Goal: Information Seeking & Learning: Check status

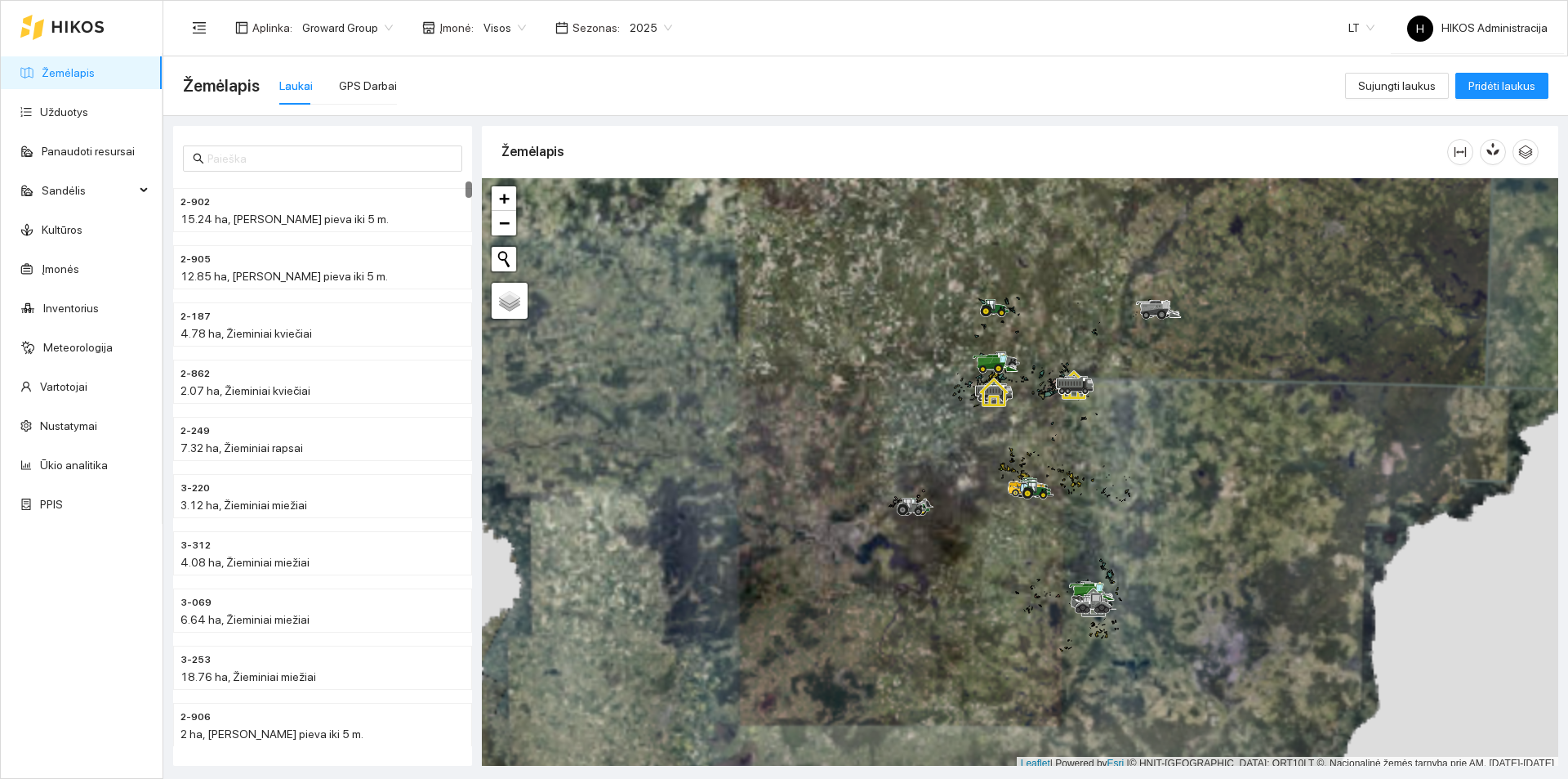
click at [643, 36] on span "2025" at bounding box center [650, 28] width 42 height 25
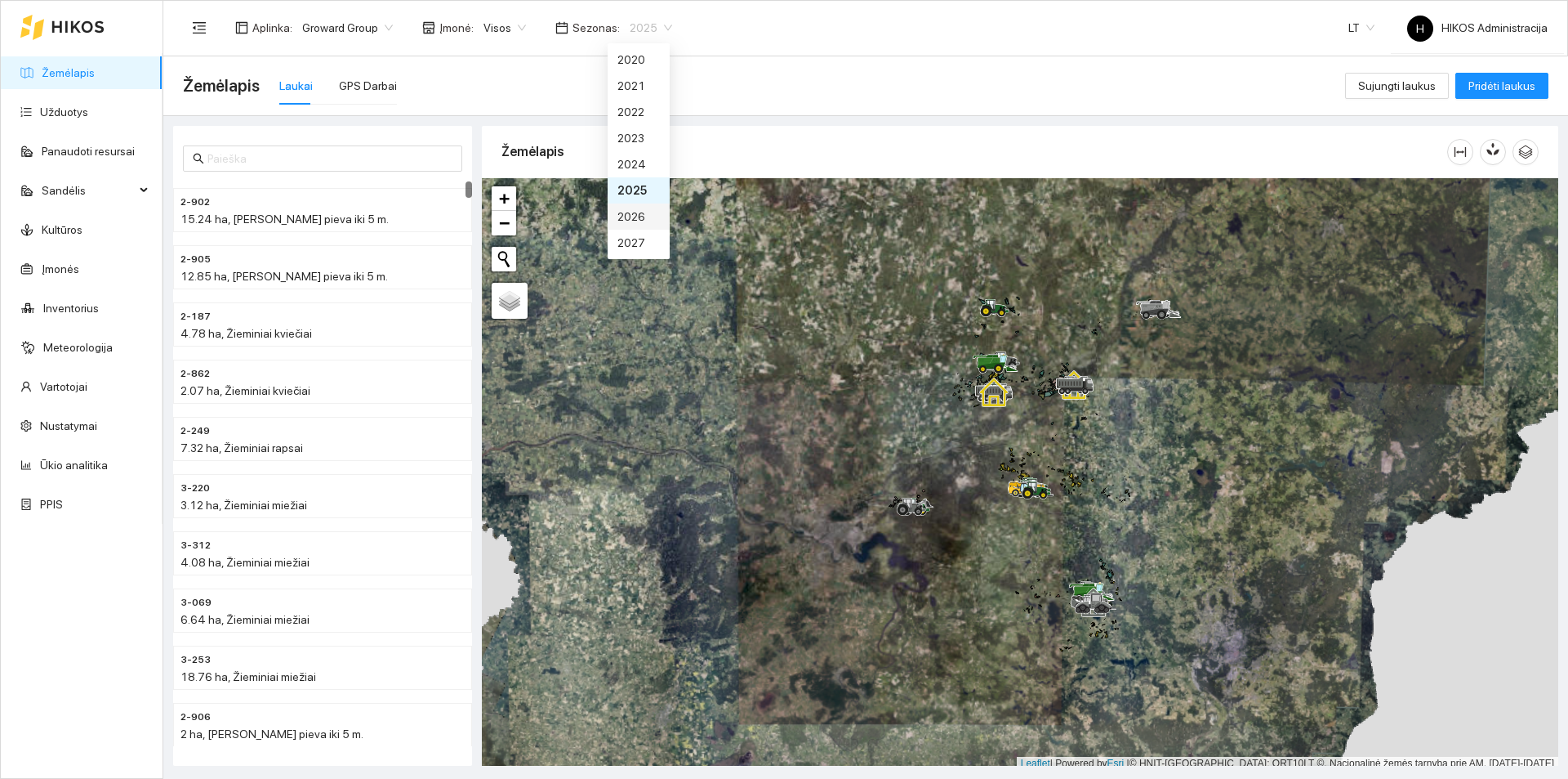
click at [650, 220] on div "2026" at bounding box center [638, 216] width 62 height 26
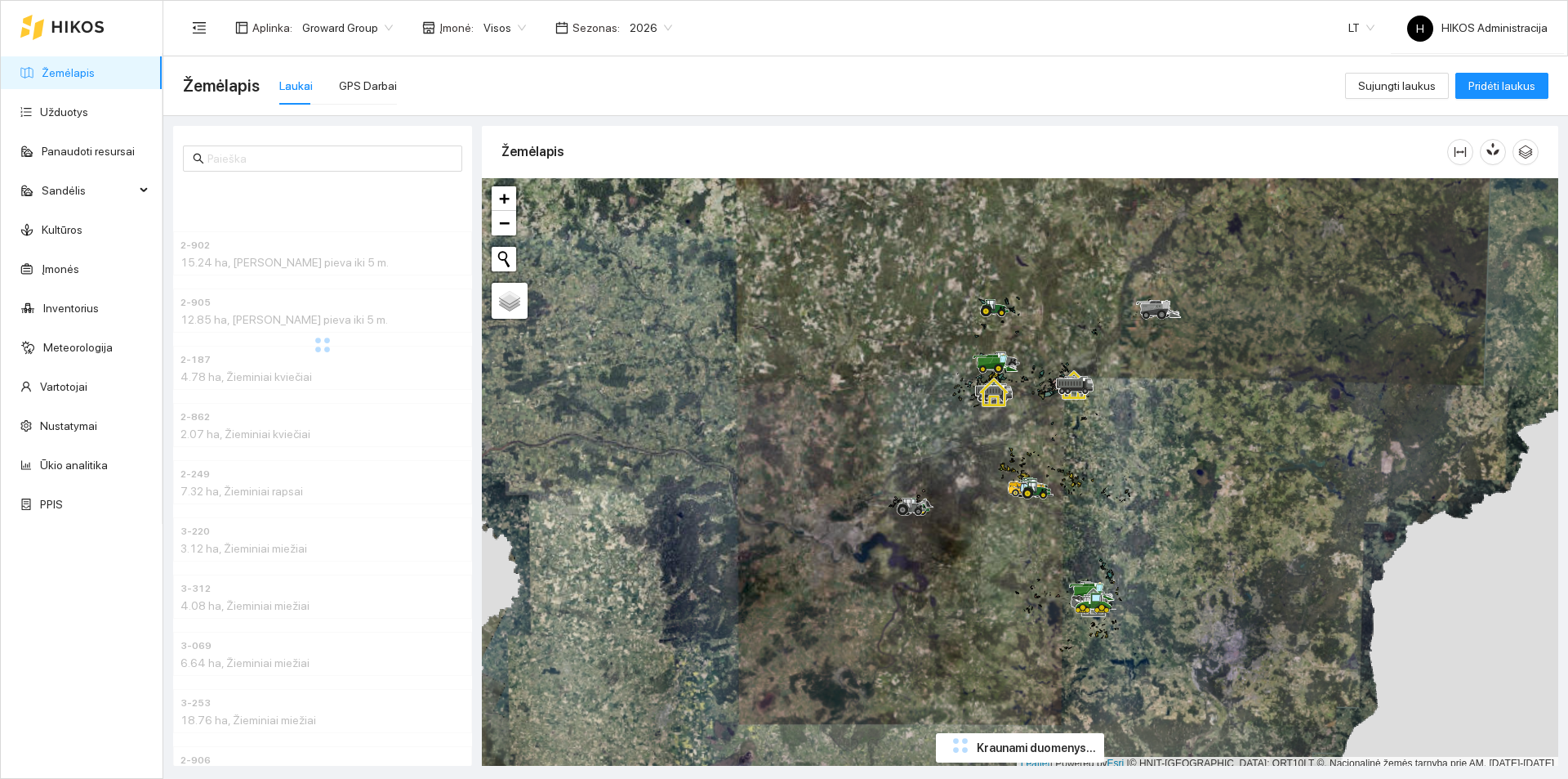
click at [494, 22] on span "Visos" at bounding box center [504, 28] width 42 height 25
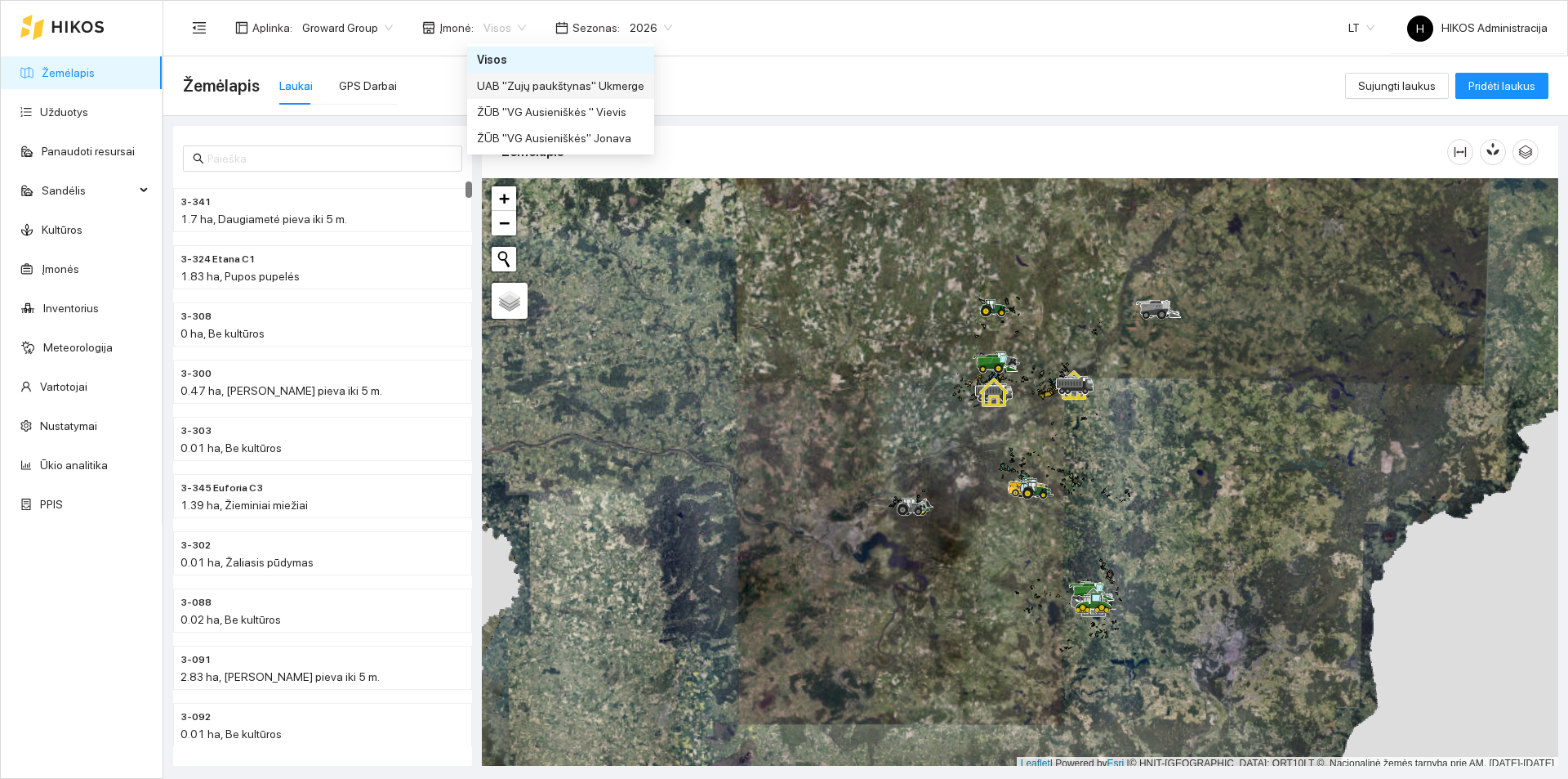
click at [589, 85] on div "UAB "Zujų paukštynas" Ukmerge" at bounding box center [560, 86] width 168 height 18
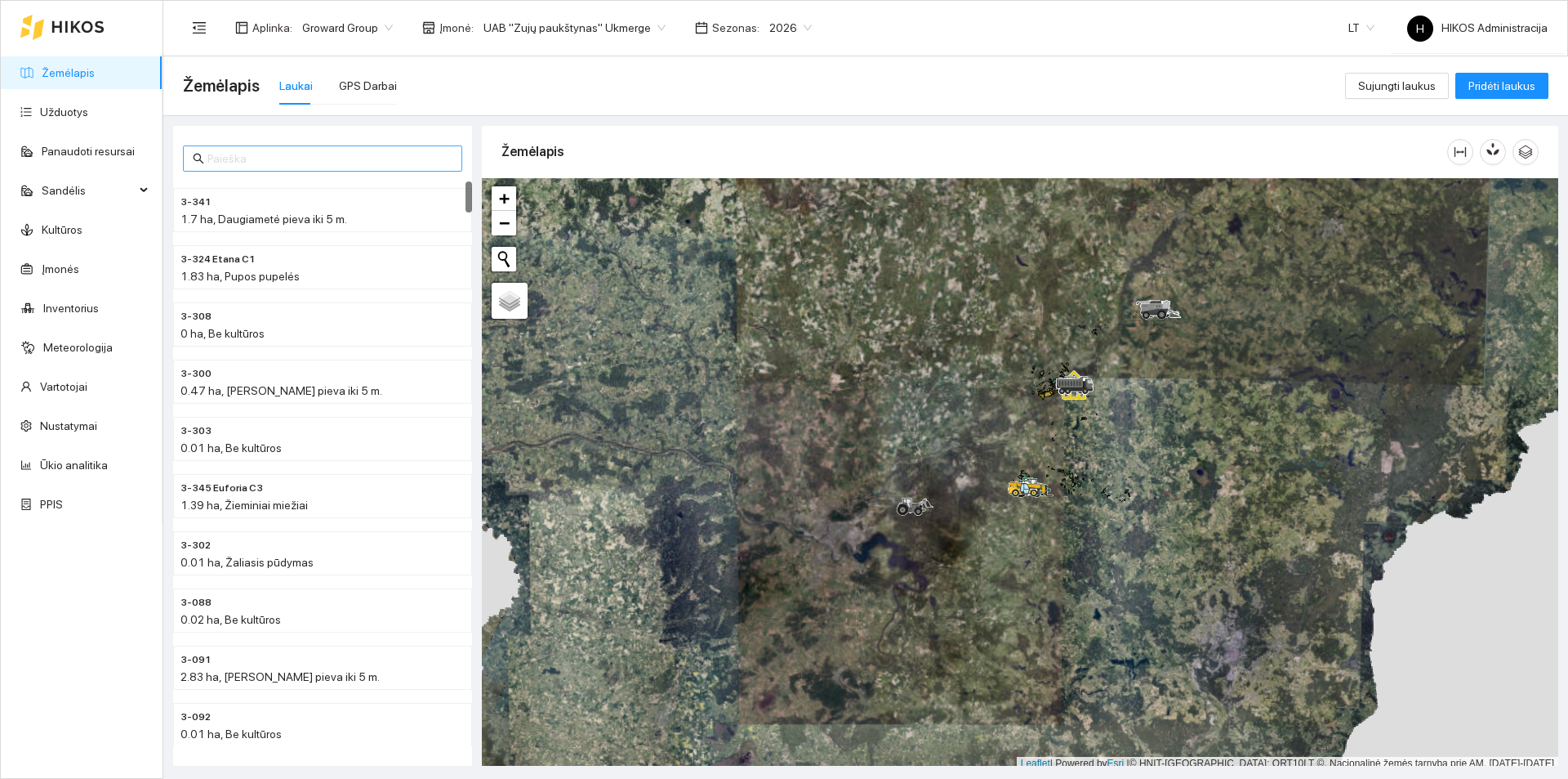
click at [310, 168] on span at bounding box center [322, 158] width 279 height 26
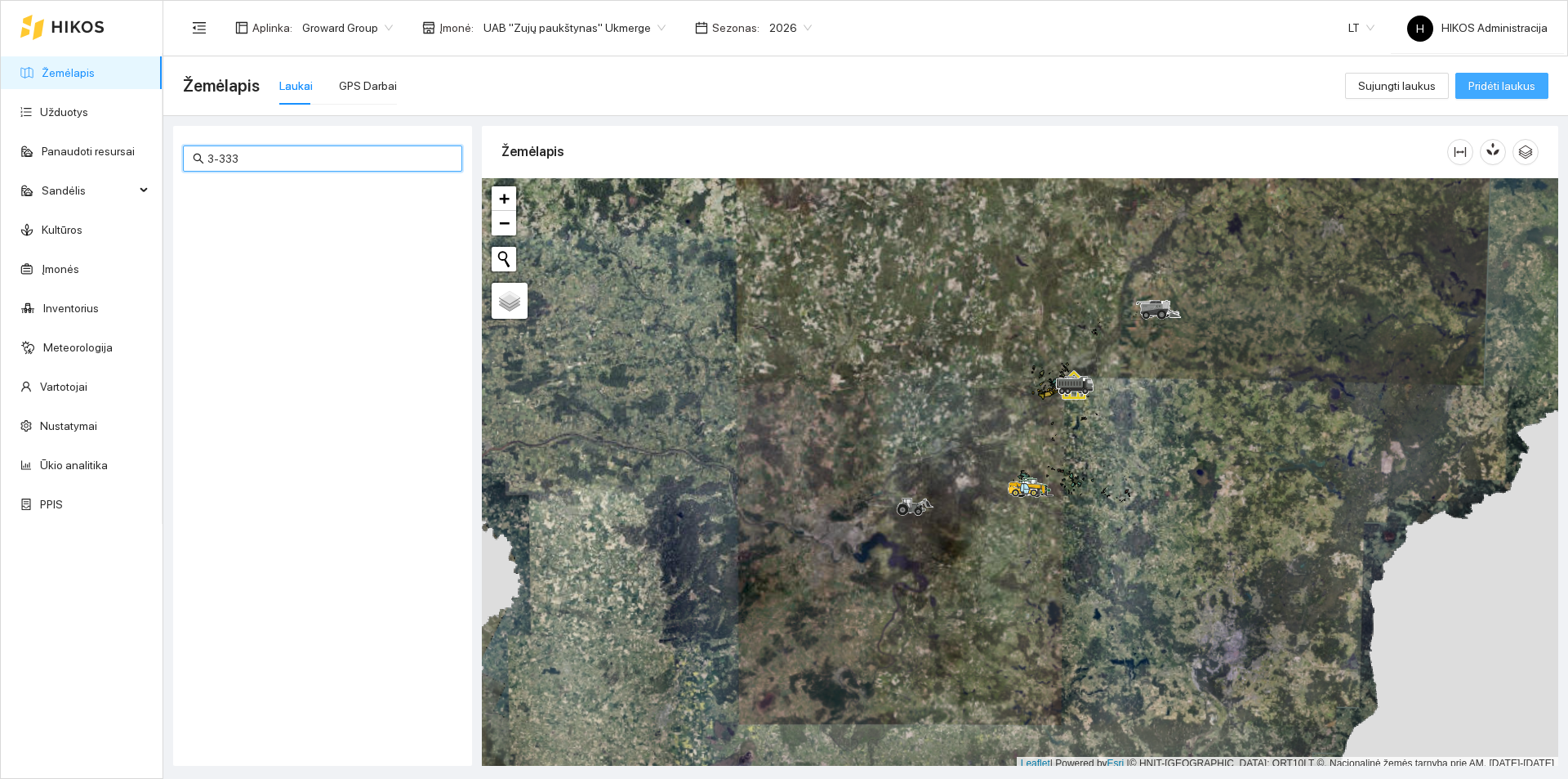
type input "3-333"
click at [1529, 80] on span "Pridėti laukus" at bounding box center [1502, 86] width 67 height 18
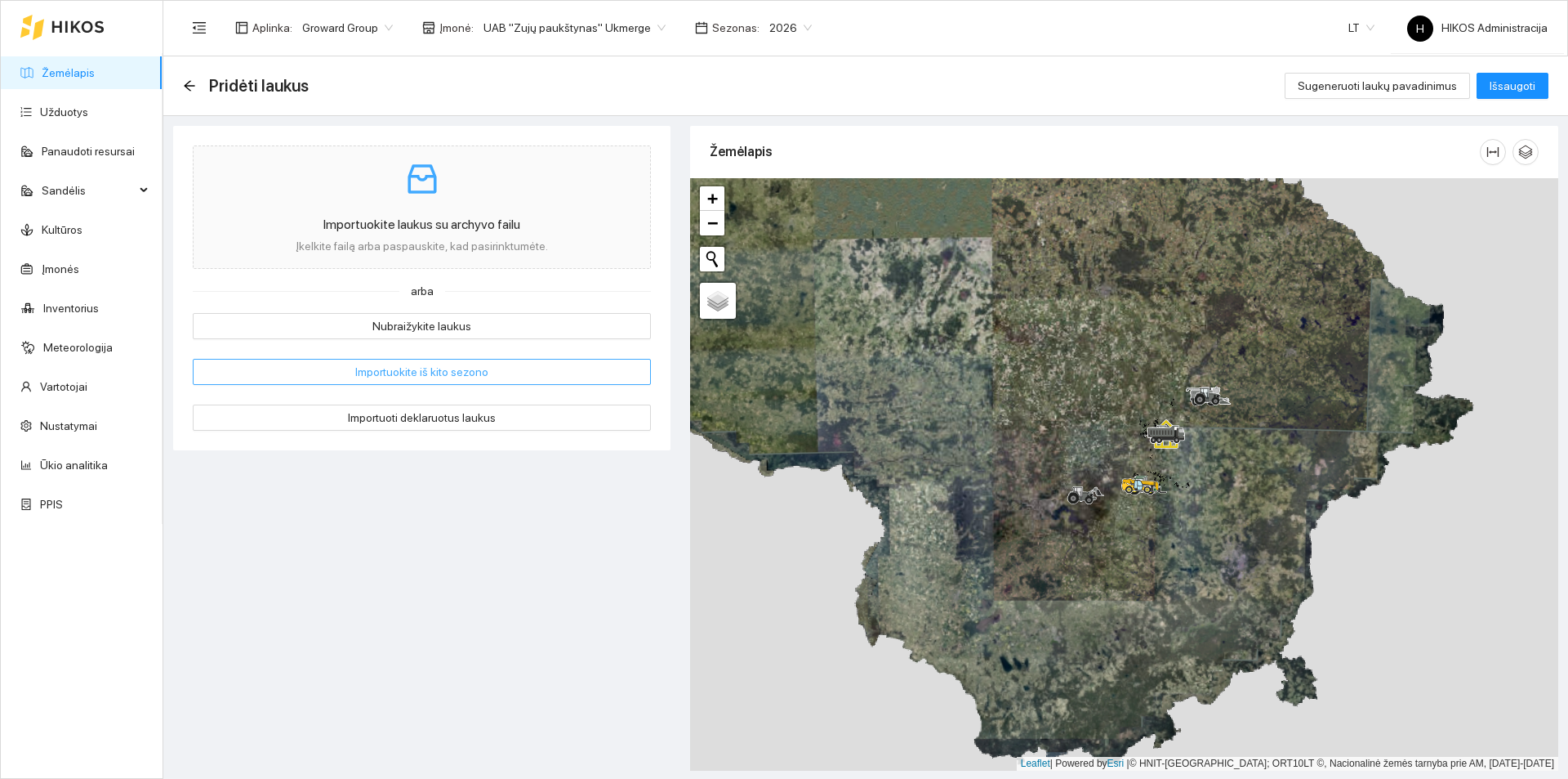
click at [428, 366] on span "Importuokite iš kito sezono" at bounding box center [421, 371] width 133 height 18
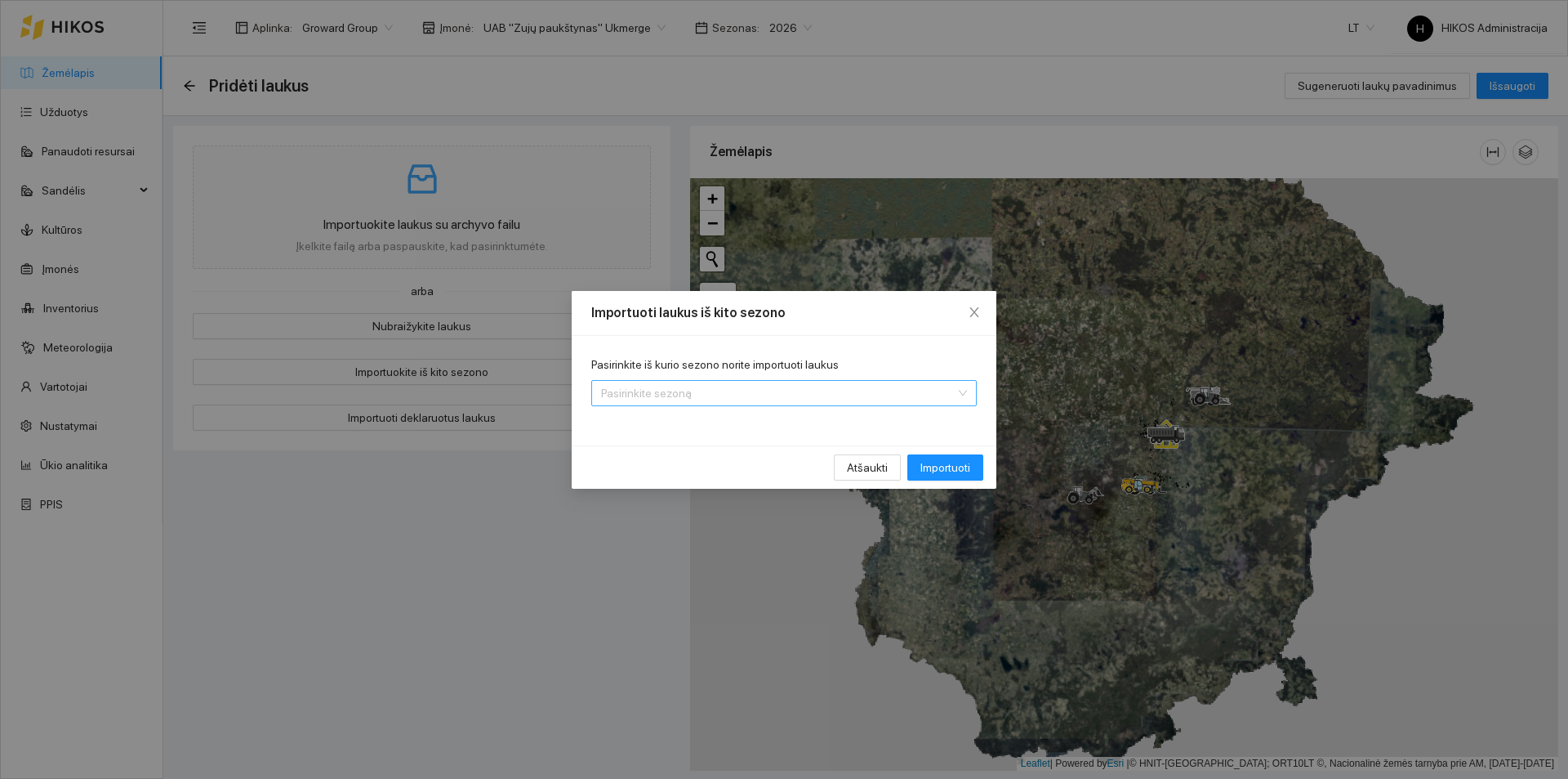
click at [674, 392] on input "Pasirinkite iš kurio sezono norite importuoti laukus" at bounding box center [778, 393] width 354 height 25
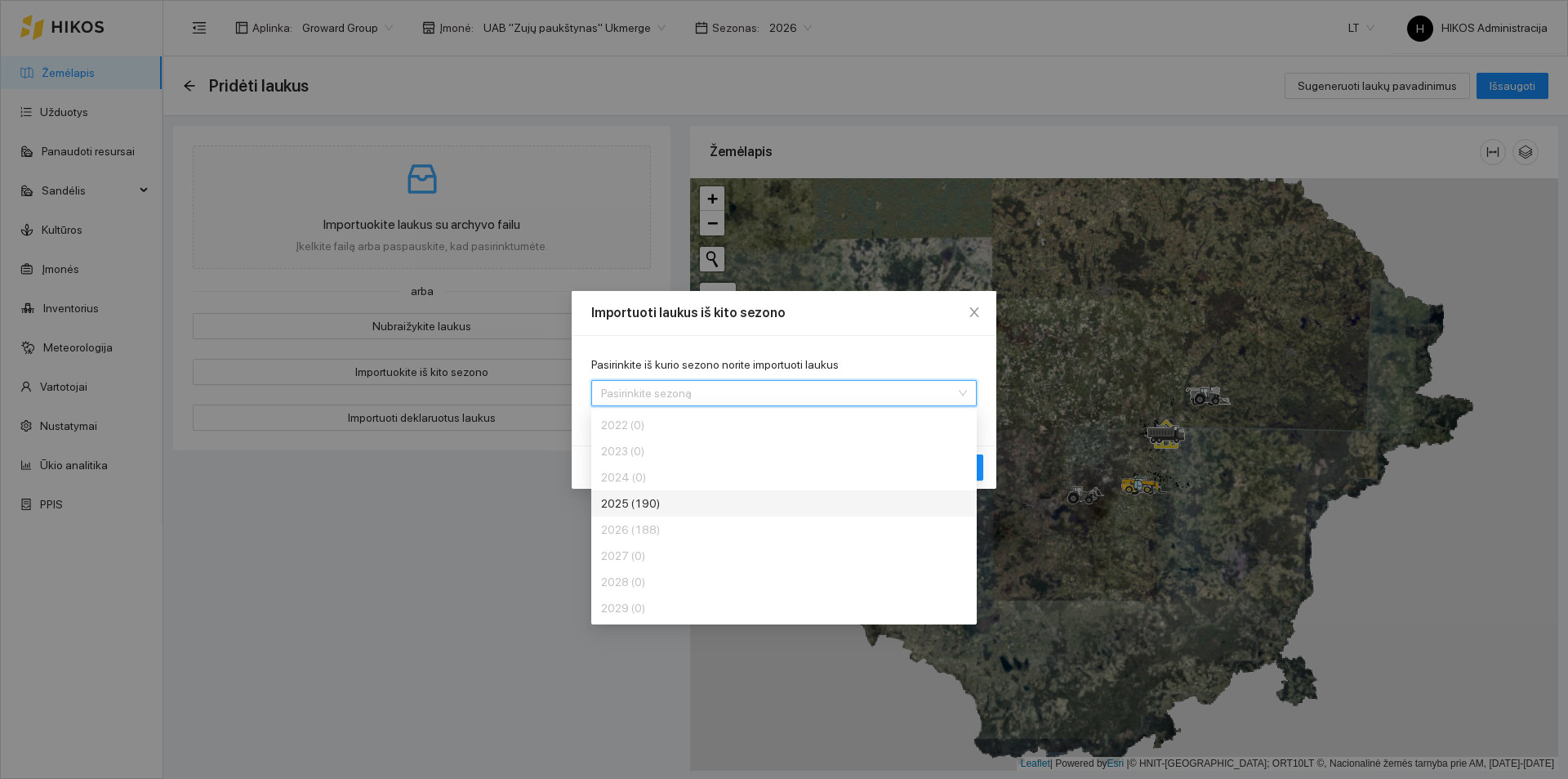
click at [647, 506] on div "2025 (190)" at bounding box center [723, 504] width 245 height 18
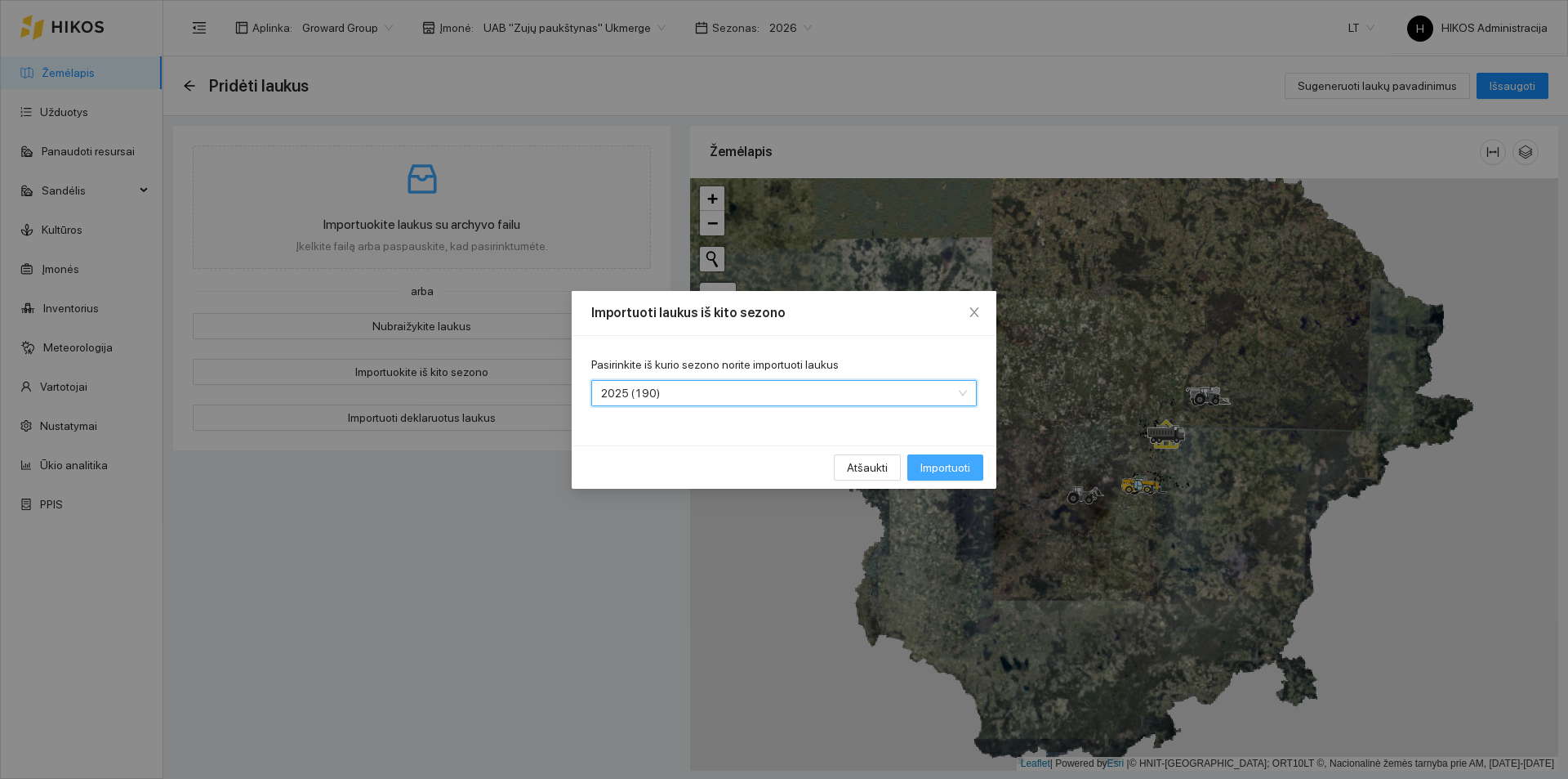
click at [953, 471] on span "Importuoti" at bounding box center [944, 467] width 49 height 18
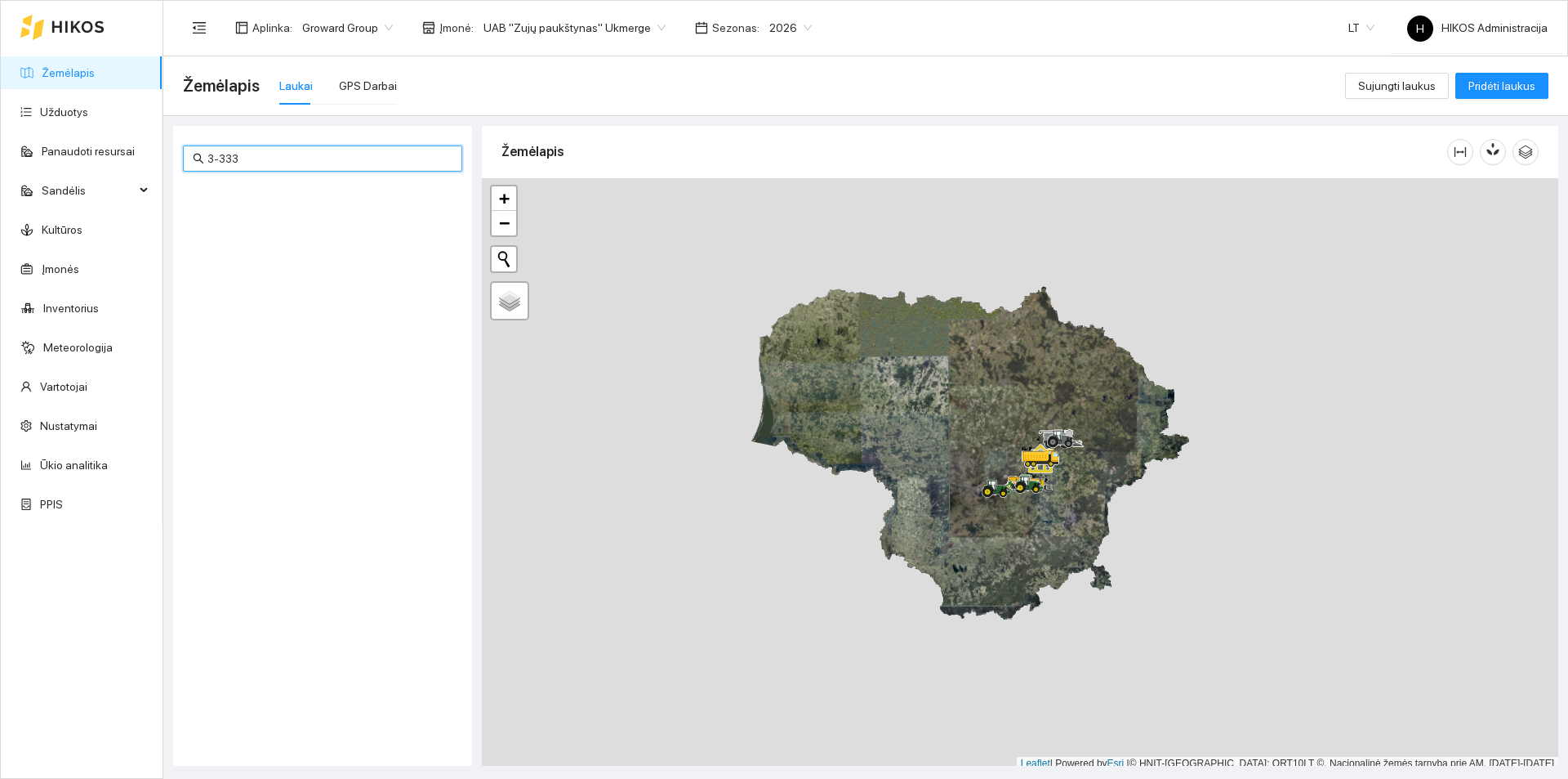
click at [261, 159] on input "3-333" at bounding box center [330, 158] width 245 height 18
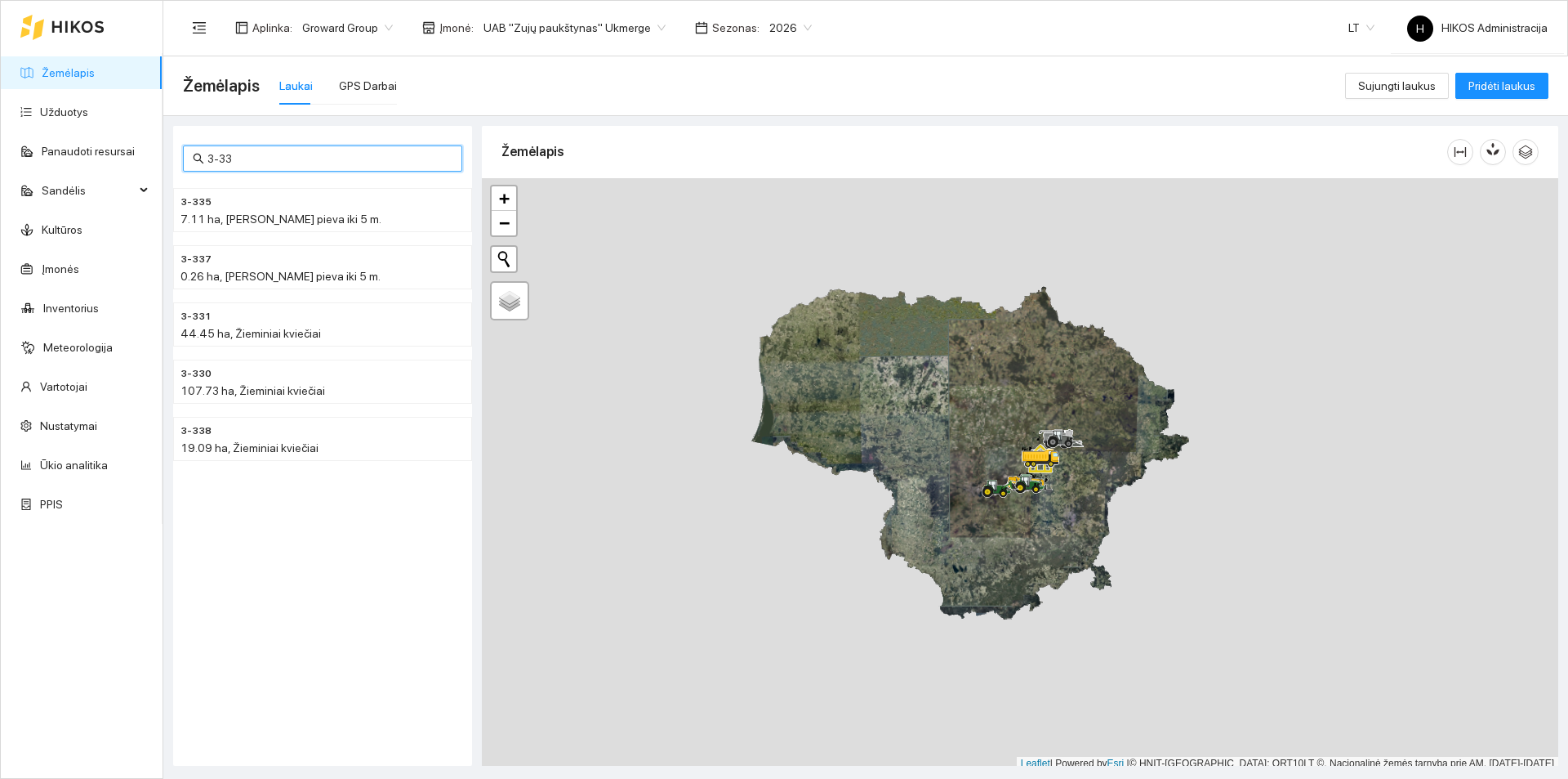
type input "3-333"
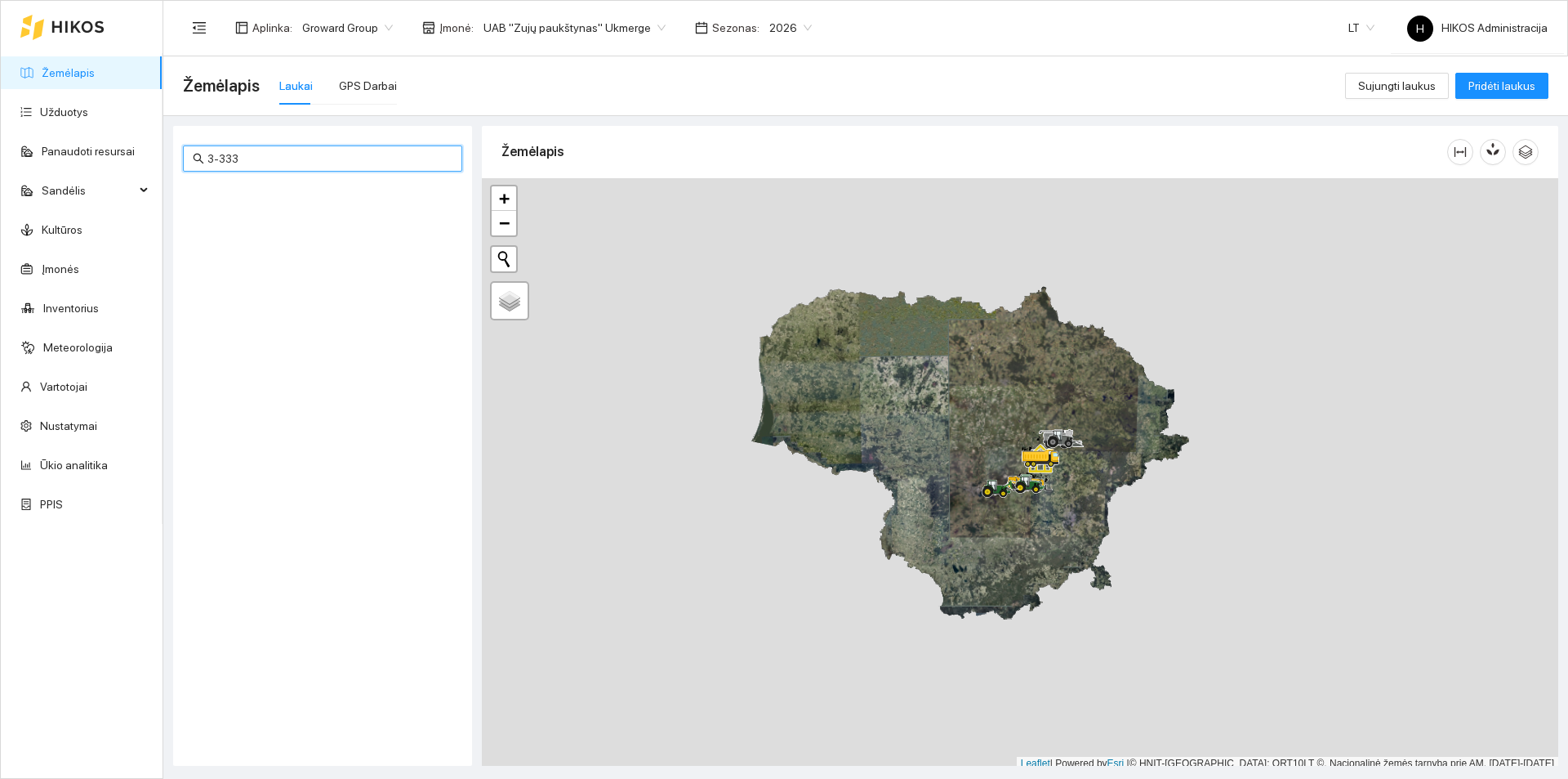
click at [84, 70] on link "Žemėlapis" at bounding box center [68, 72] width 53 height 13
drag, startPoint x: 244, startPoint y: 159, endPoint x: 86, endPoint y: 146, distance: 158.5
click at [86, 146] on section "Žemėlapis Užduotys Panaudoti resursai Sandėlis Kultūros Įmonės Inventorius Mete…" at bounding box center [784, 389] width 1568 height 779
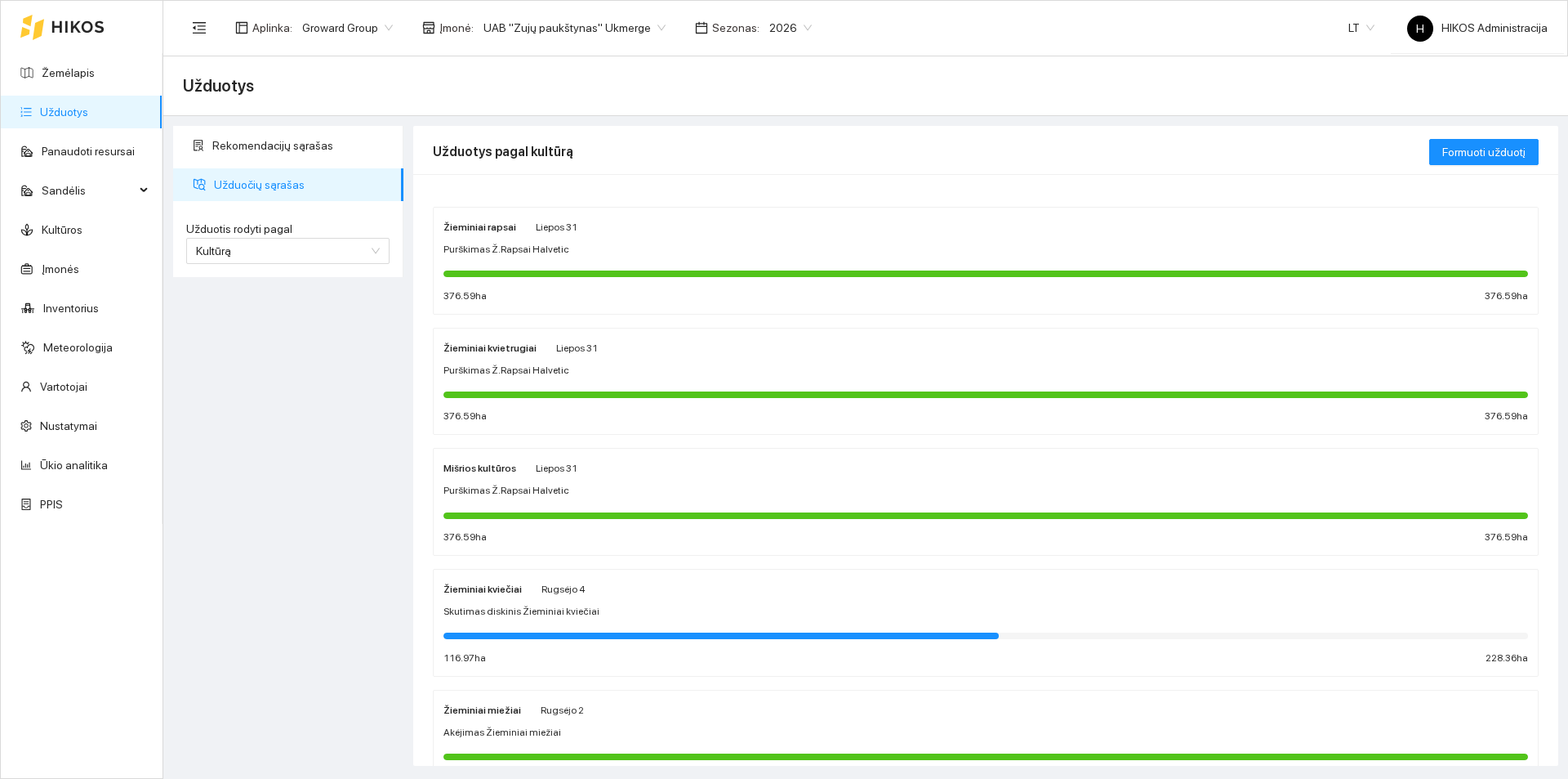
click at [651, 261] on div "Žieminiai rapsai Liepos 31 Purškimas Ž.Rapsai Halvetic 376.59 ha 376.59 ha" at bounding box center [985, 261] width 1084 height 87
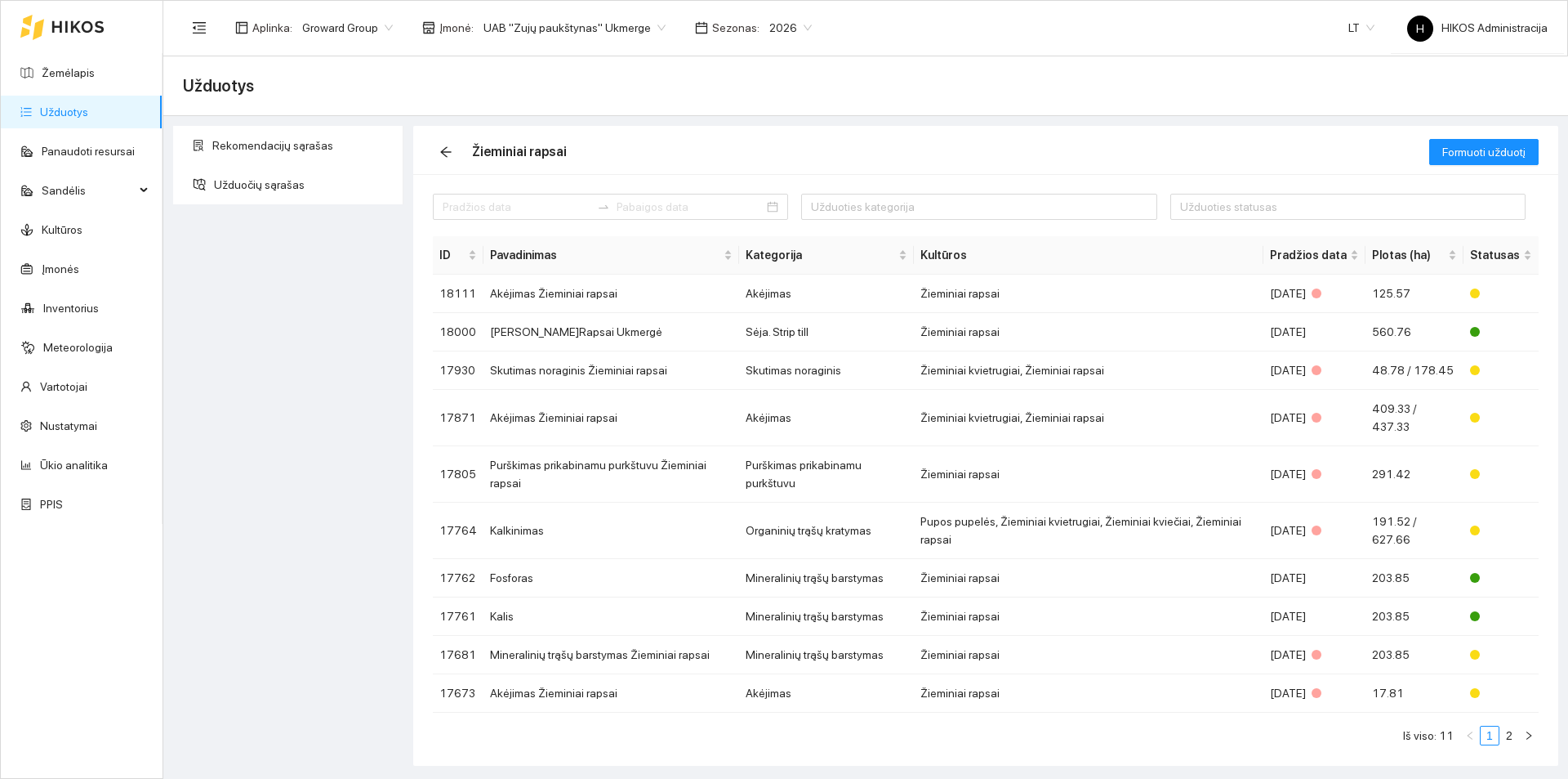
click at [1121, 83] on div "Užduotys" at bounding box center [864, 85] width 1365 height 33
click at [594, 328] on td "Sėja Ž.Rapsai Ukmergė" at bounding box center [611, 332] width 256 height 39
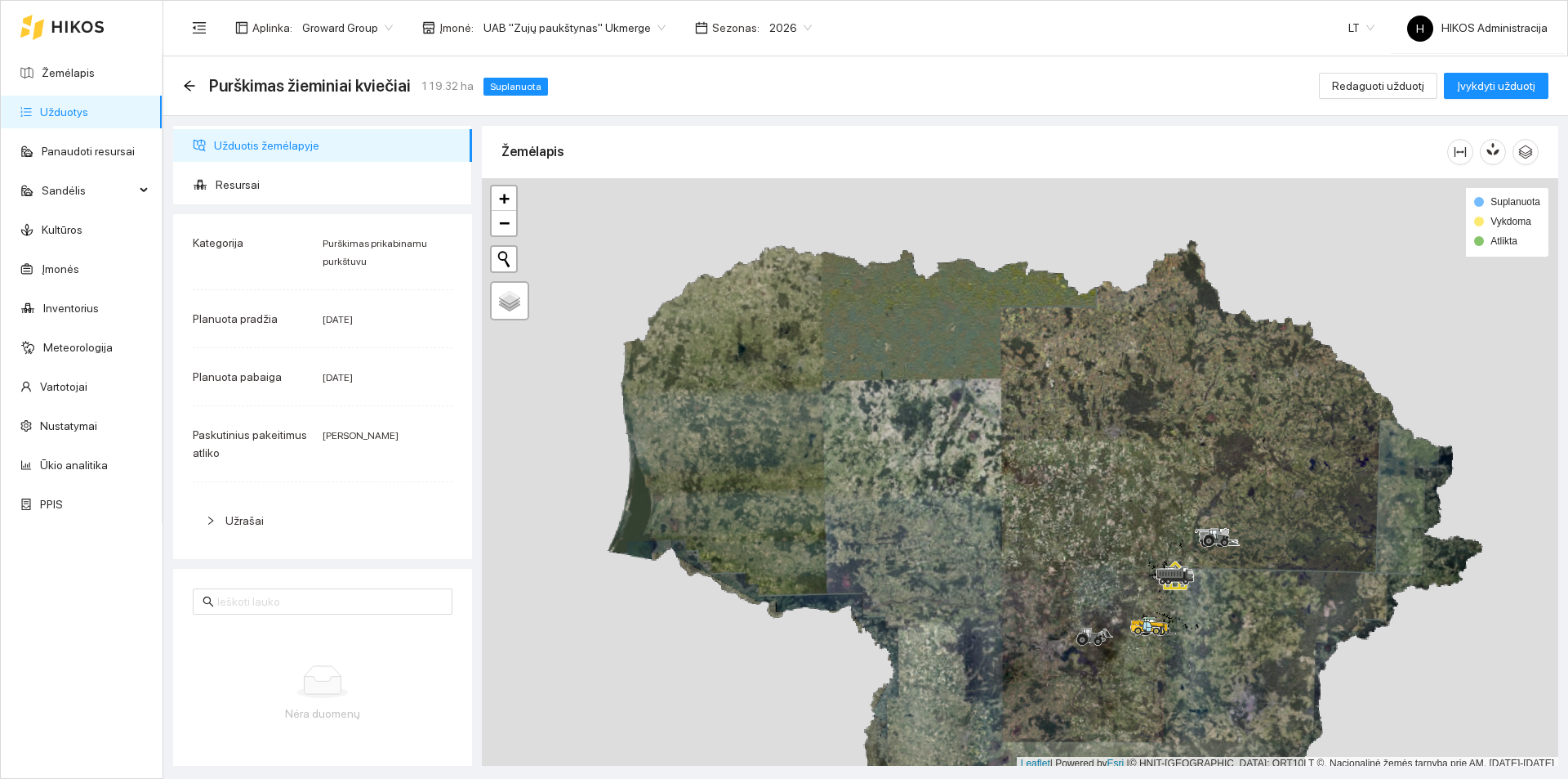
click at [774, 26] on span "2026" at bounding box center [789, 28] width 42 height 25
click at [779, 192] on div "2025" at bounding box center [771, 191] width 42 height 18
click at [604, 27] on span "UAB "Zujų paukštynas" Ukmerge" at bounding box center [574, 28] width 183 height 25
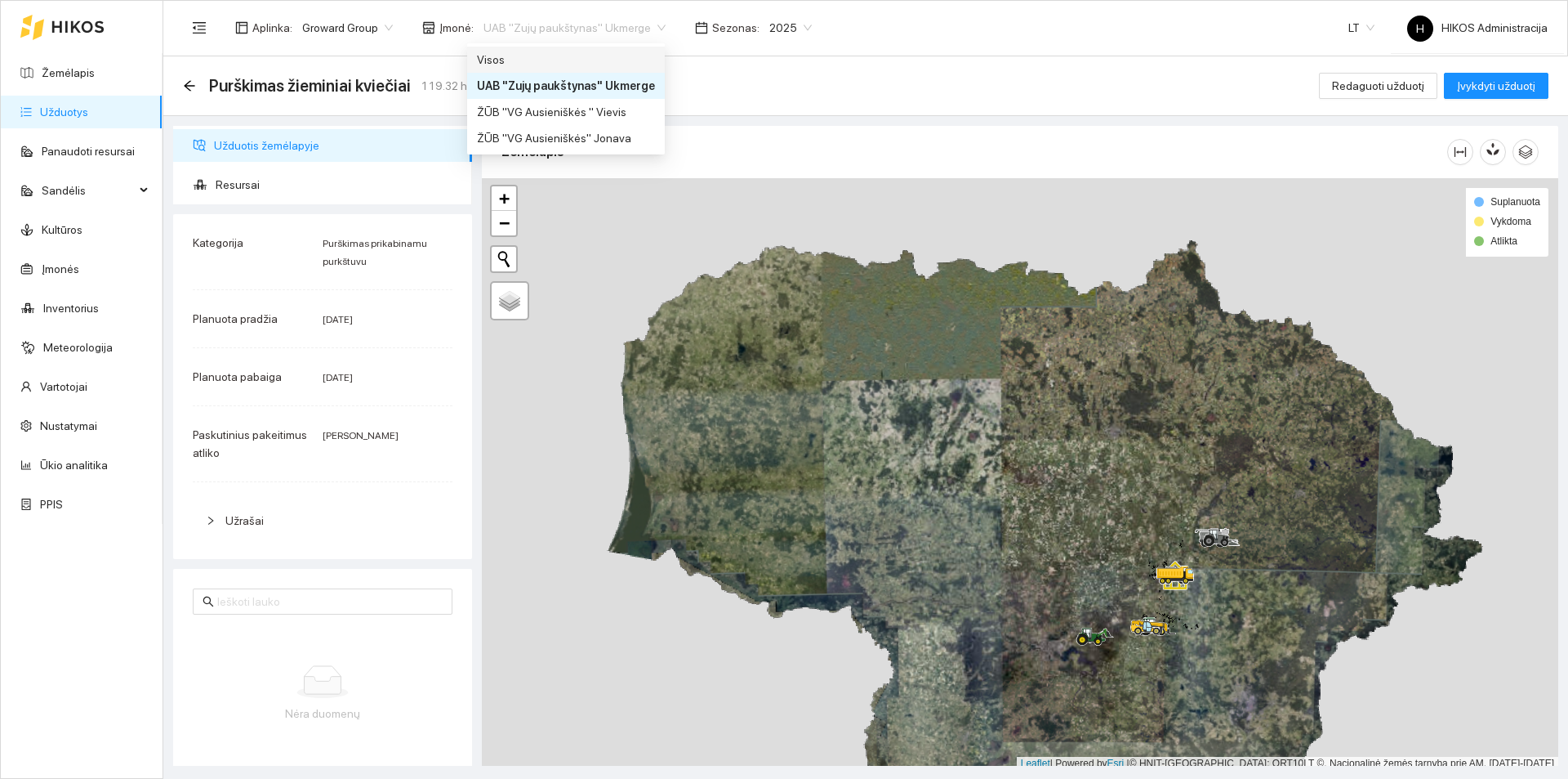
click at [587, 62] on div "Visos" at bounding box center [565, 59] width 178 height 18
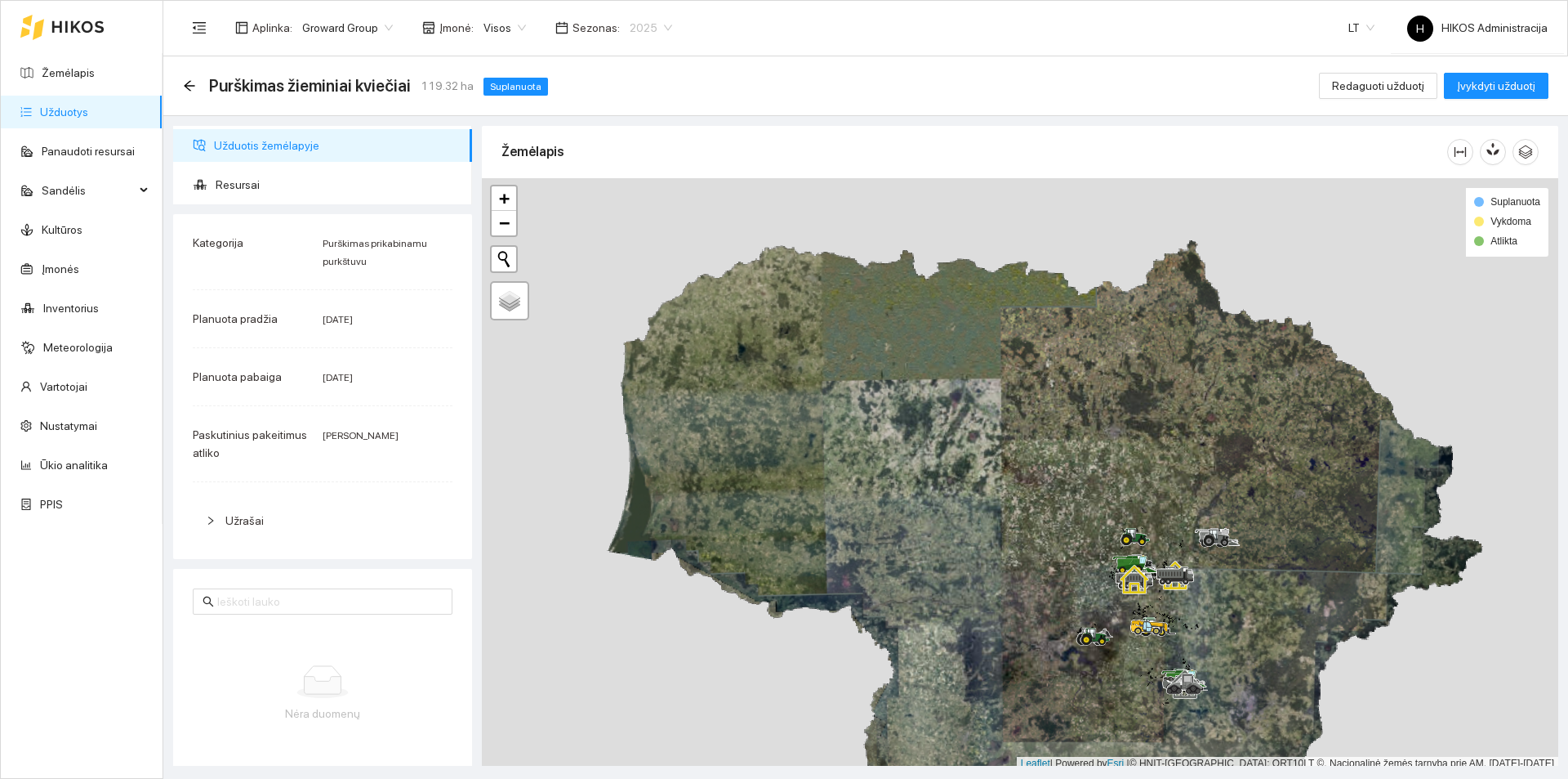
click at [643, 29] on span "2025" at bounding box center [650, 28] width 42 height 25
click at [641, 219] on div "2026" at bounding box center [638, 216] width 42 height 18
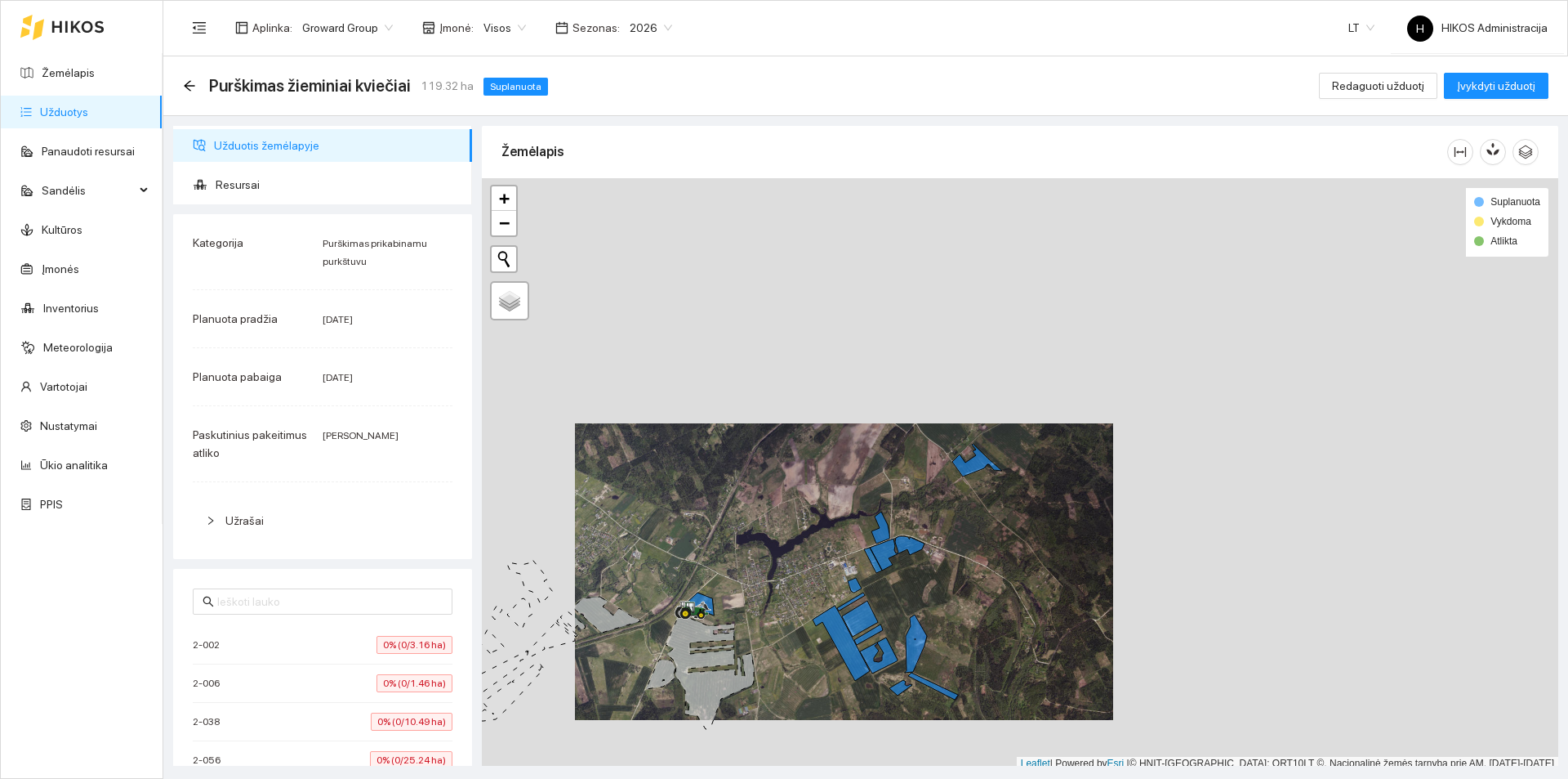
scroll to position [5, 0]
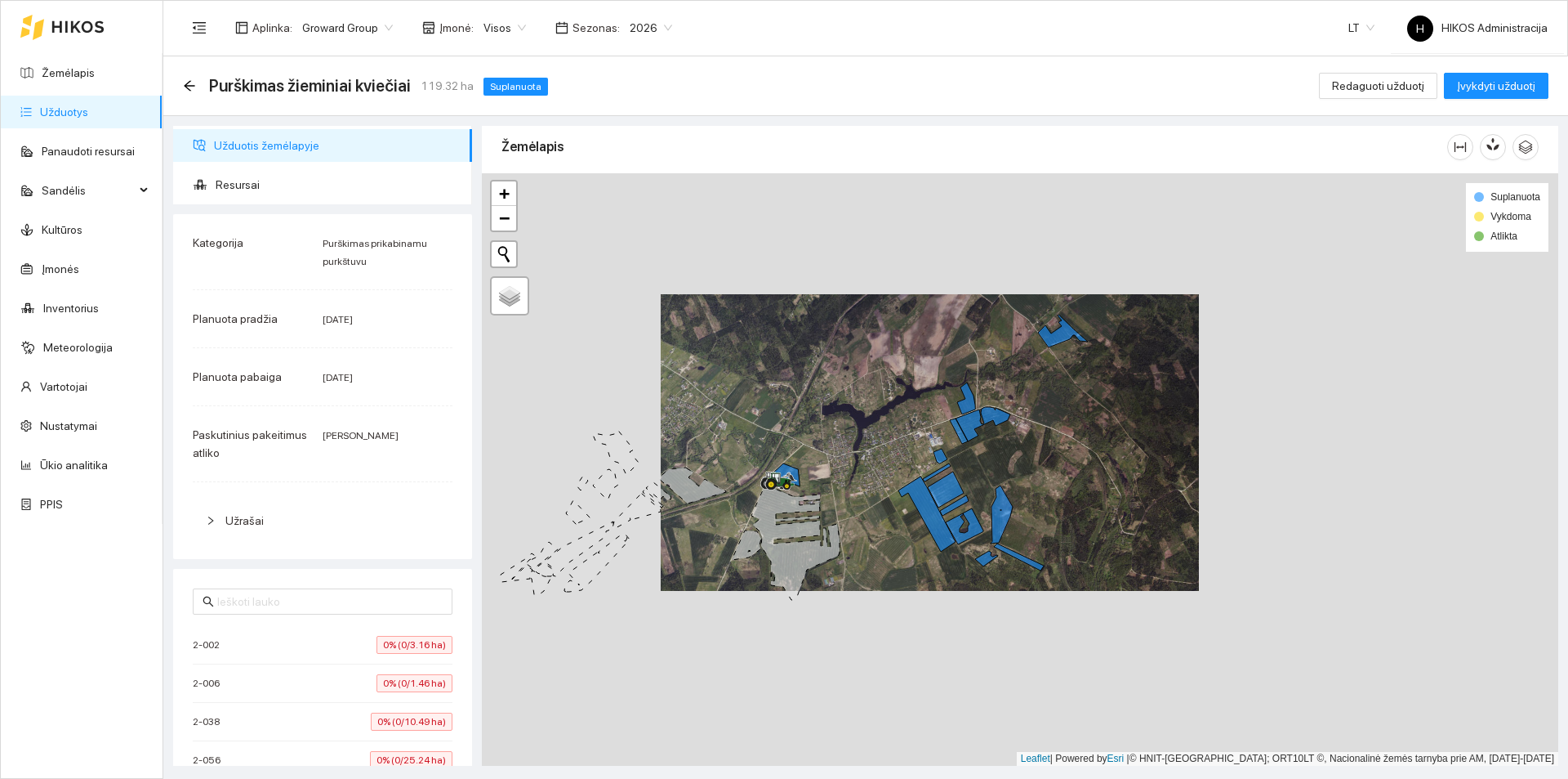
drag, startPoint x: 745, startPoint y: 638, endPoint x: 788, endPoint y: 549, distance: 98.8
click at [808, 543] on div at bounding box center [1019, 469] width 1077 height 592
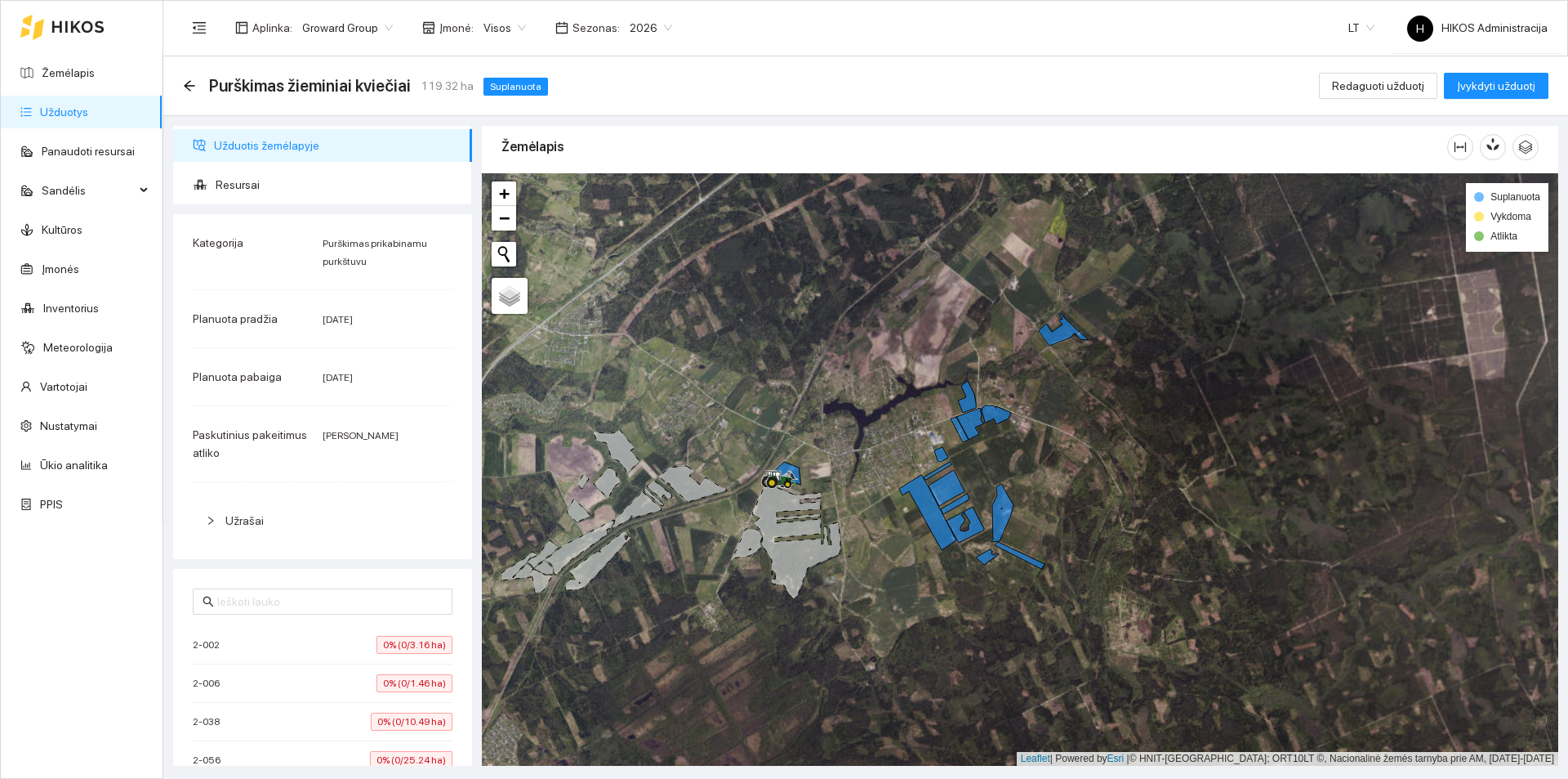
click at [83, 106] on link "Užduotys" at bounding box center [64, 112] width 48 height 13
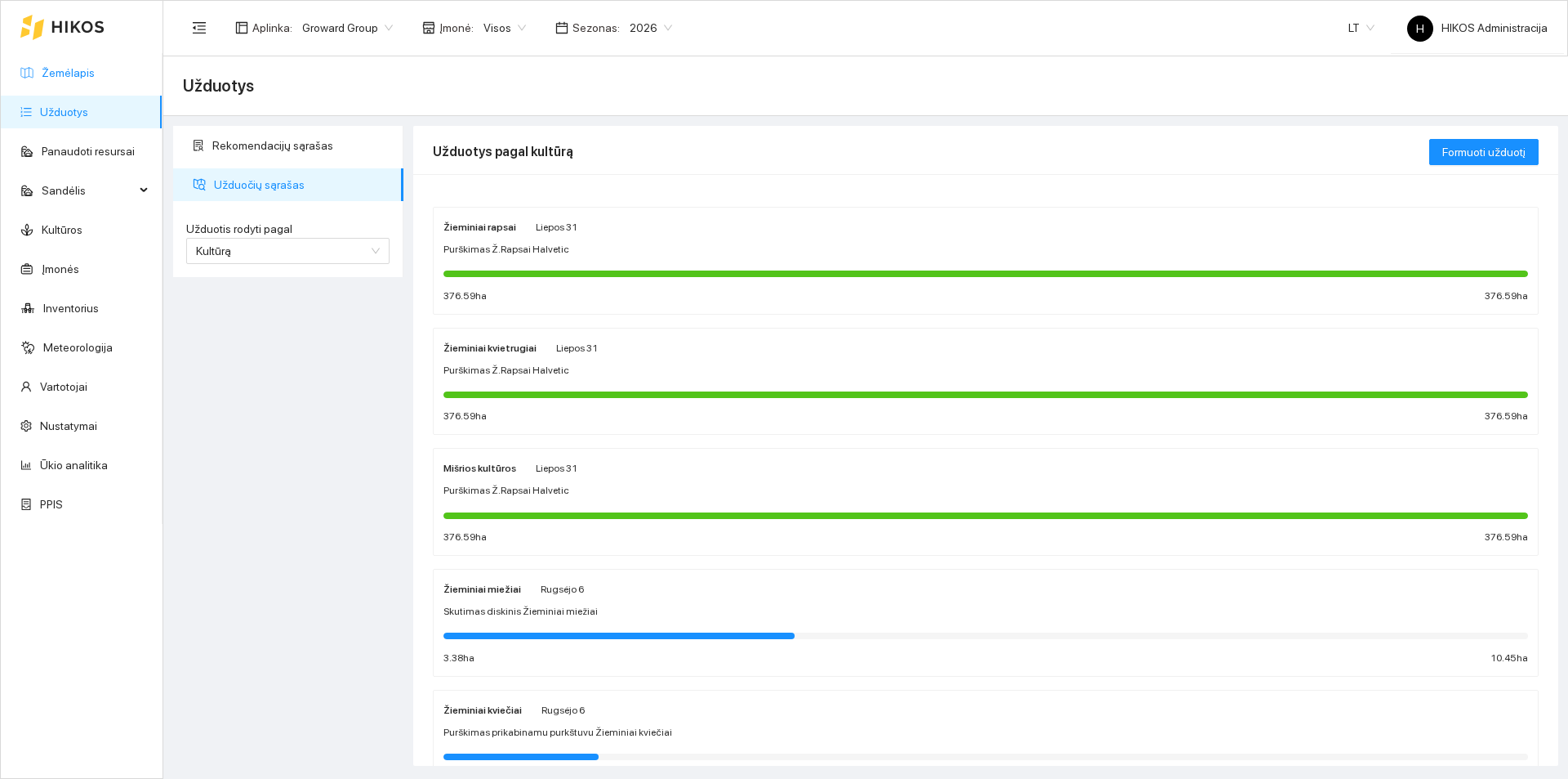
click at [95, 79] on link "Žemėlapis" at bounding box center [68, 72] width 53 height 13
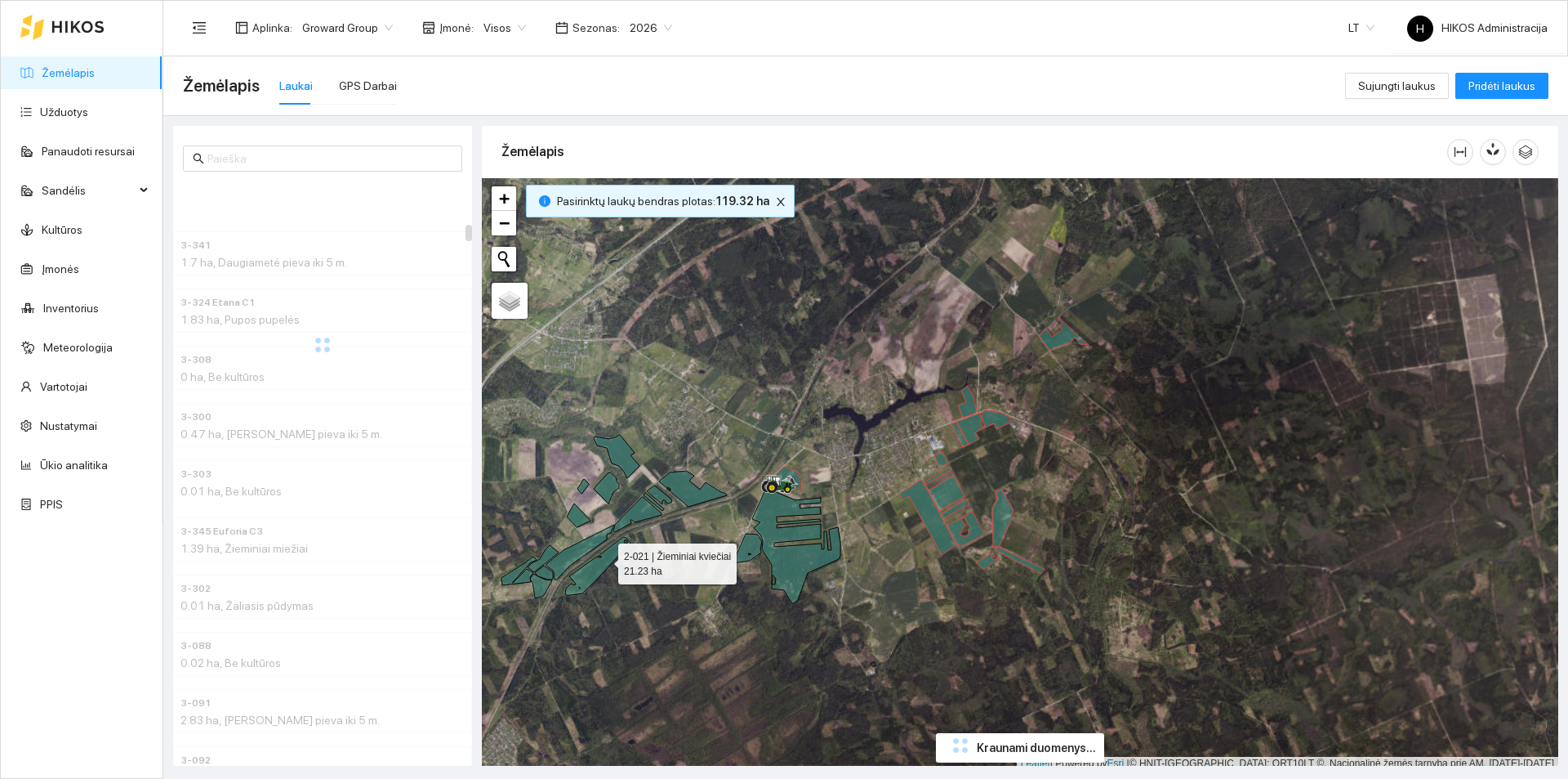
click at [603, 559] on icon at bounding box center [598, 566] width 65 height 58
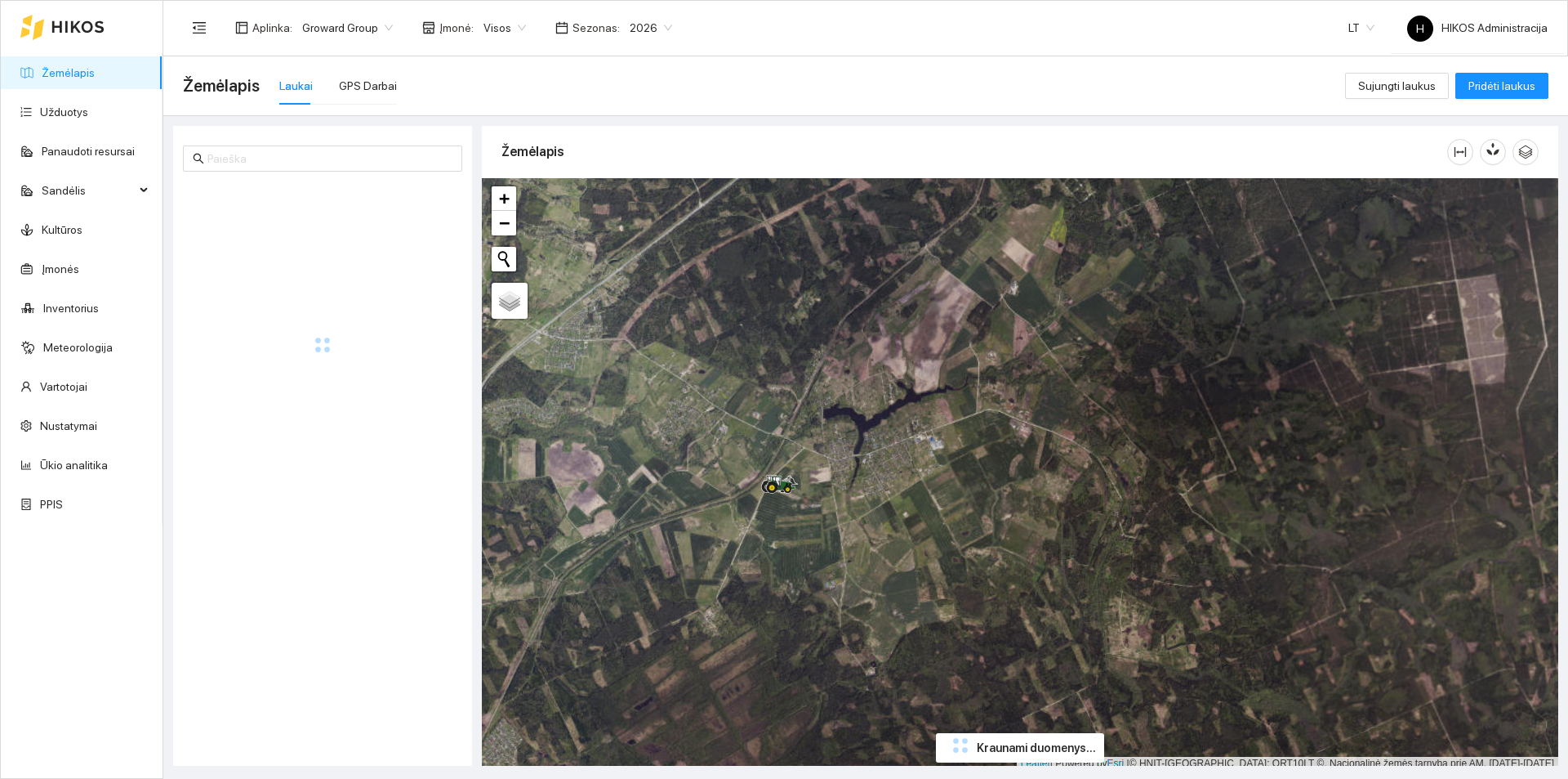
scroll to position [5, 0]
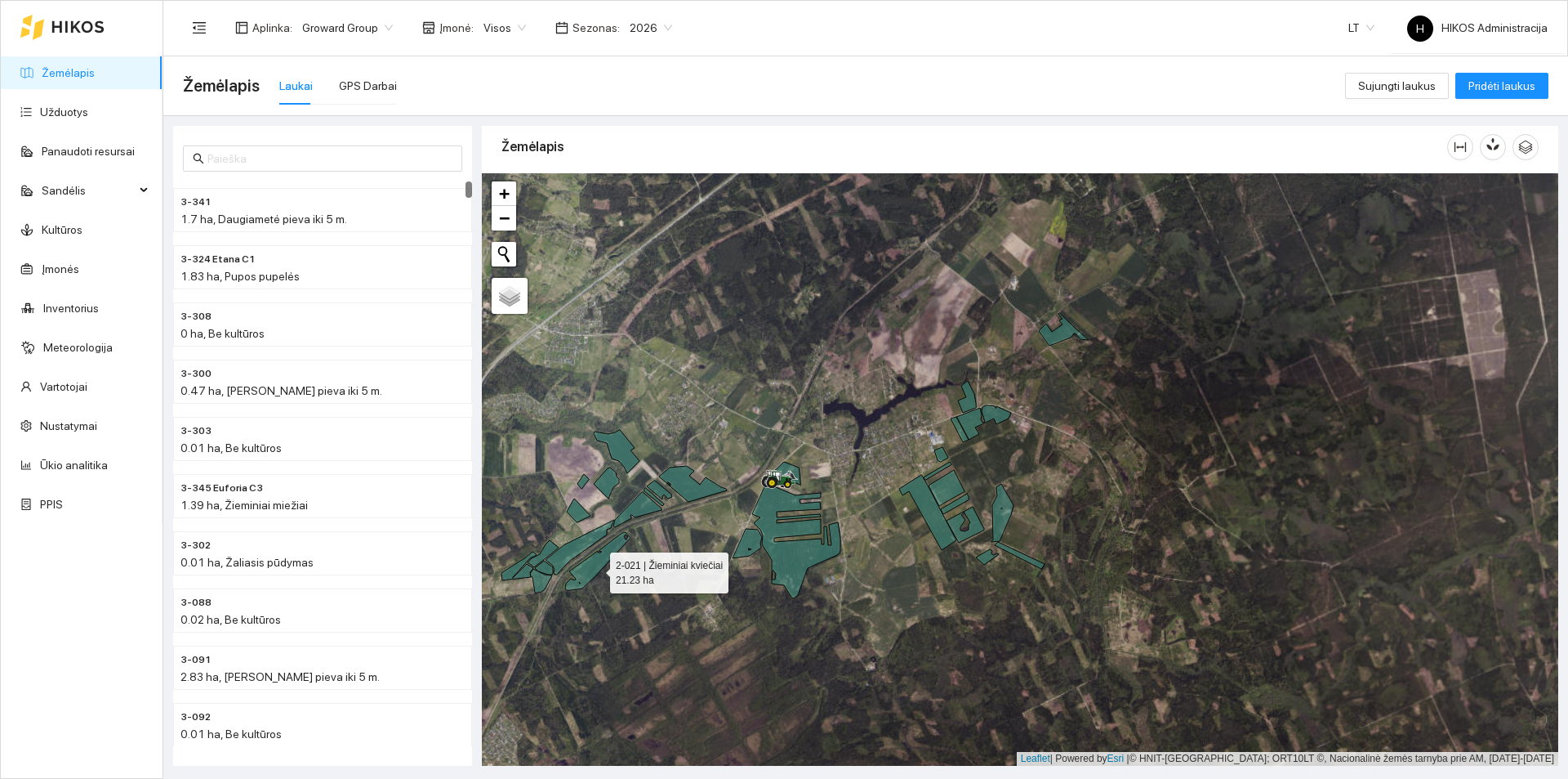
click at [595, 566] on icon at bounding box center [598, 561] width 65 height 58
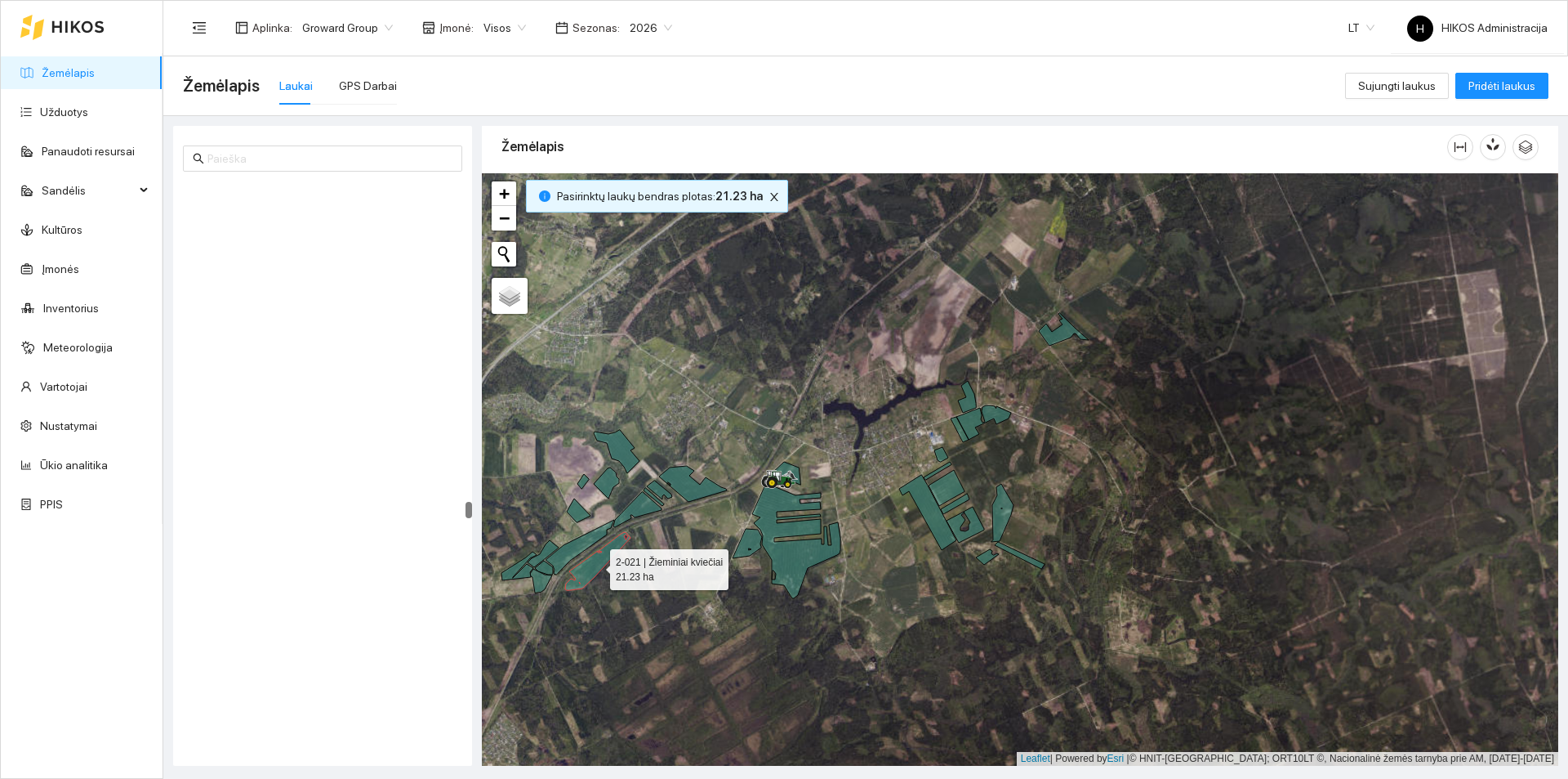
scroll to position [16879, 0]
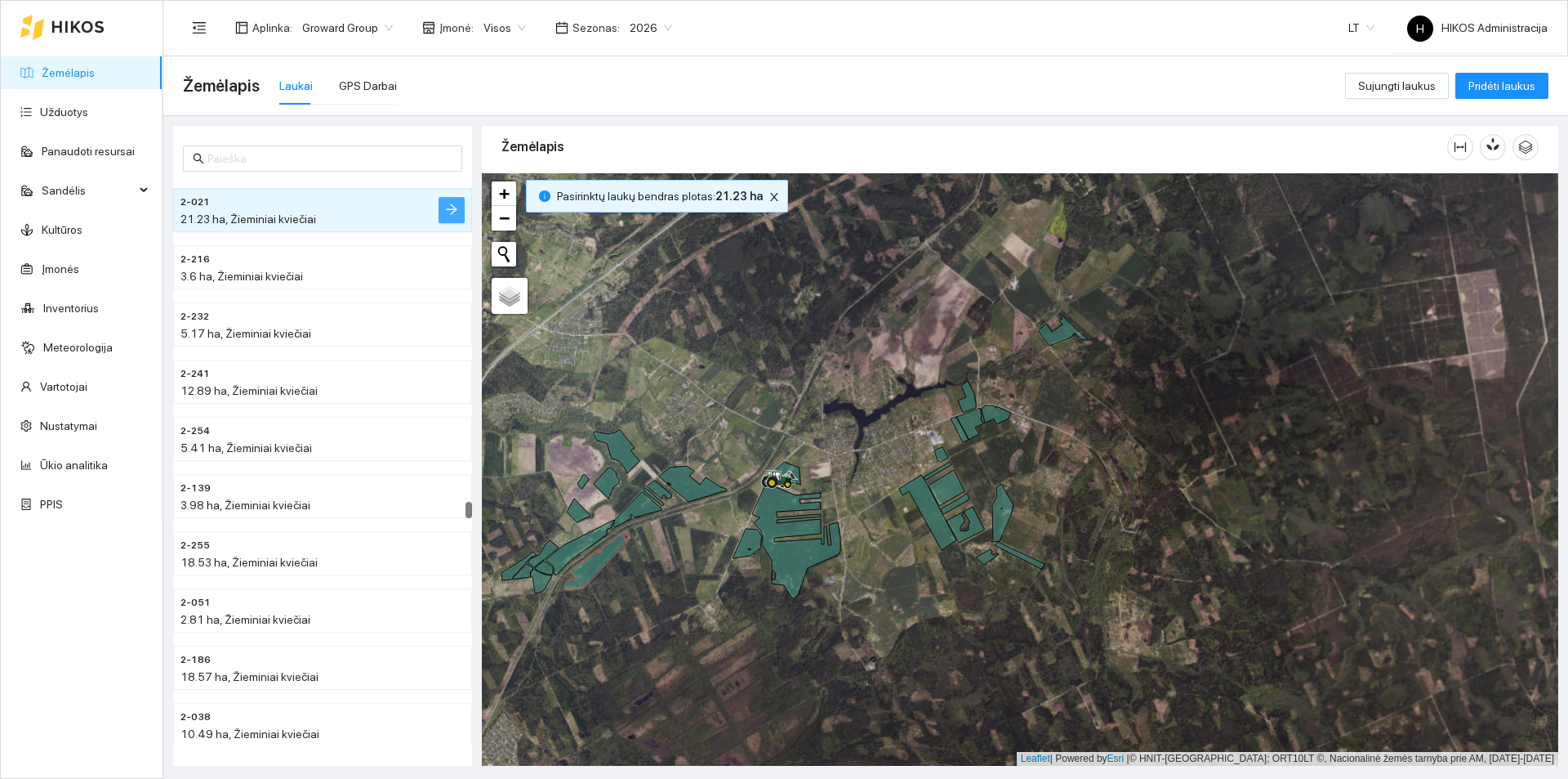
click at [446, 204] on icon "arrow-right" at bounding box center [451, 208] width 13 height 13
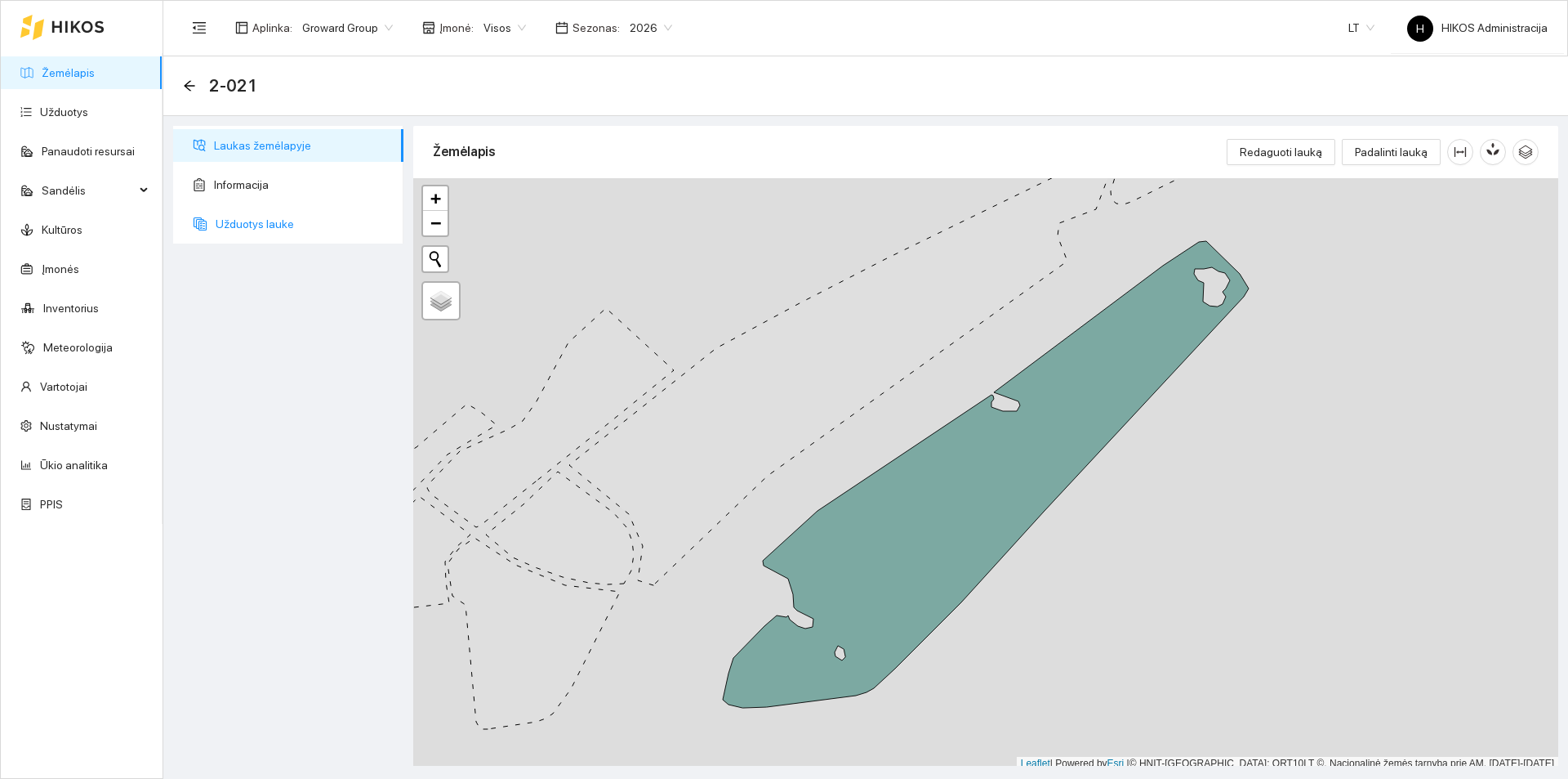
click at [286, 220] on span "Užduotys lauke" at bounding box center [302, 223] width 175 height 33
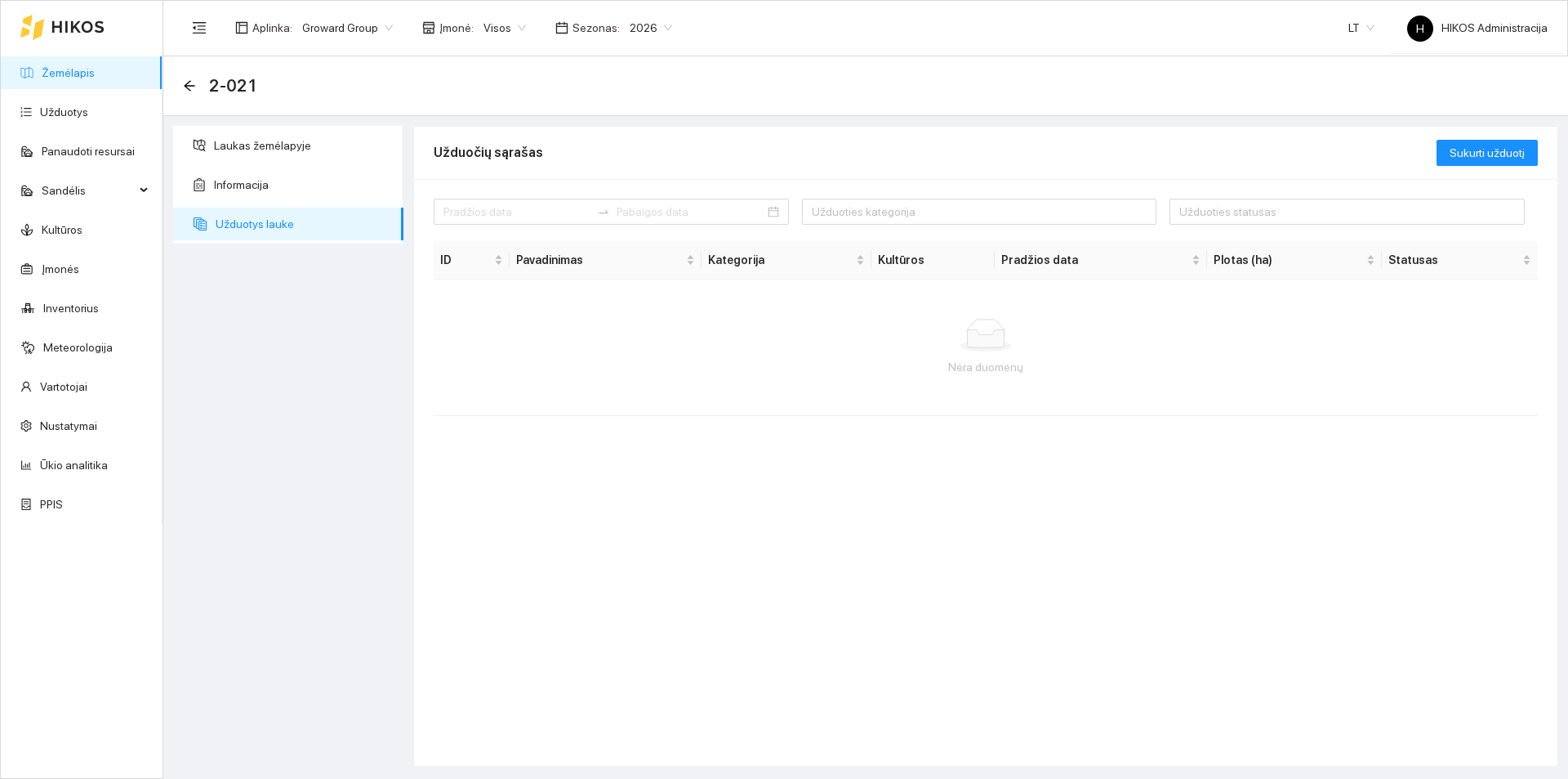
click at [73, 79] on link "Žemėlapis" at bounding box center [68, 72] width 53 height 13
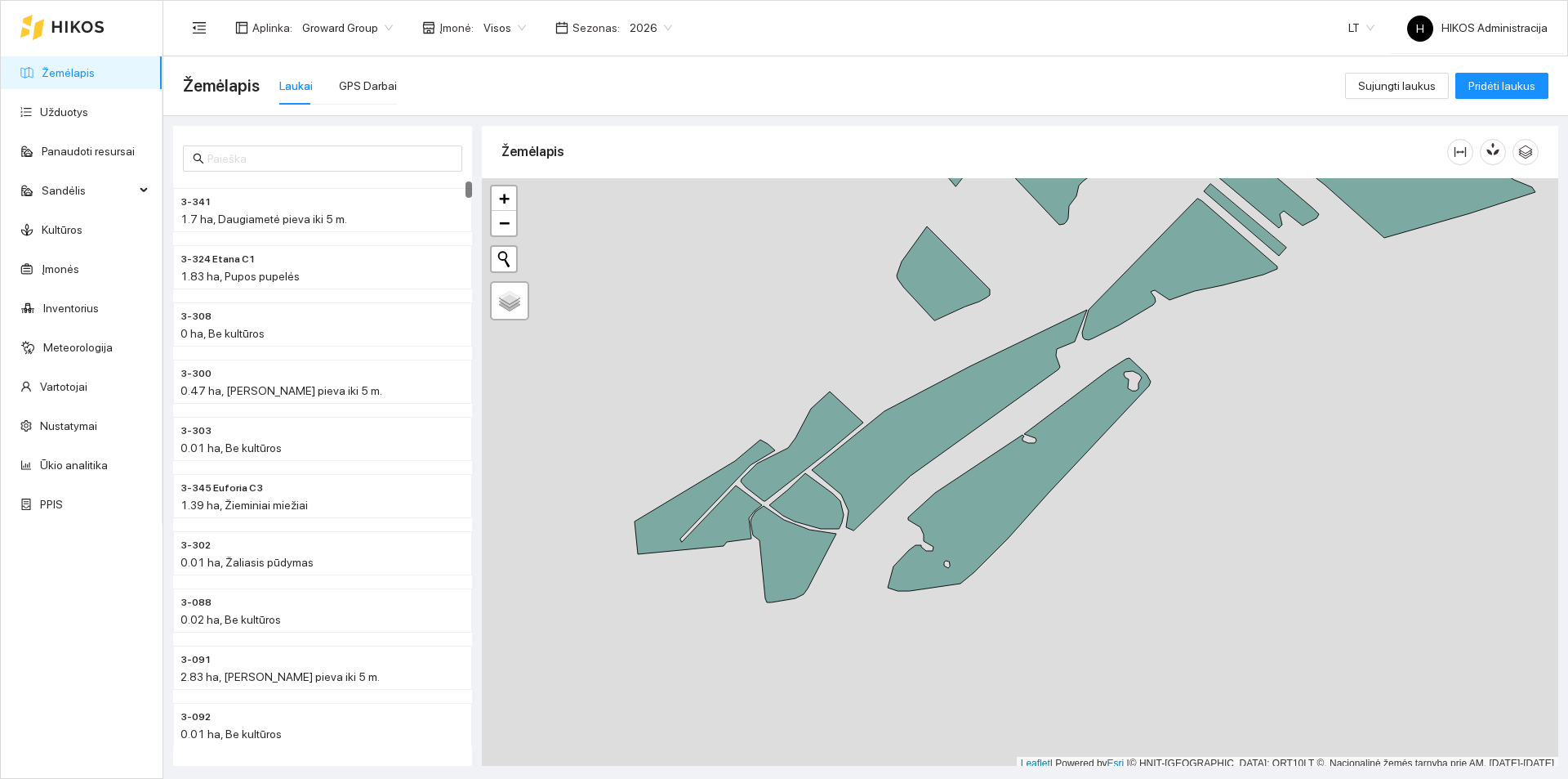
click at [635, 26] on span "2026" at bounding box center [650, 28] width 42 height 25
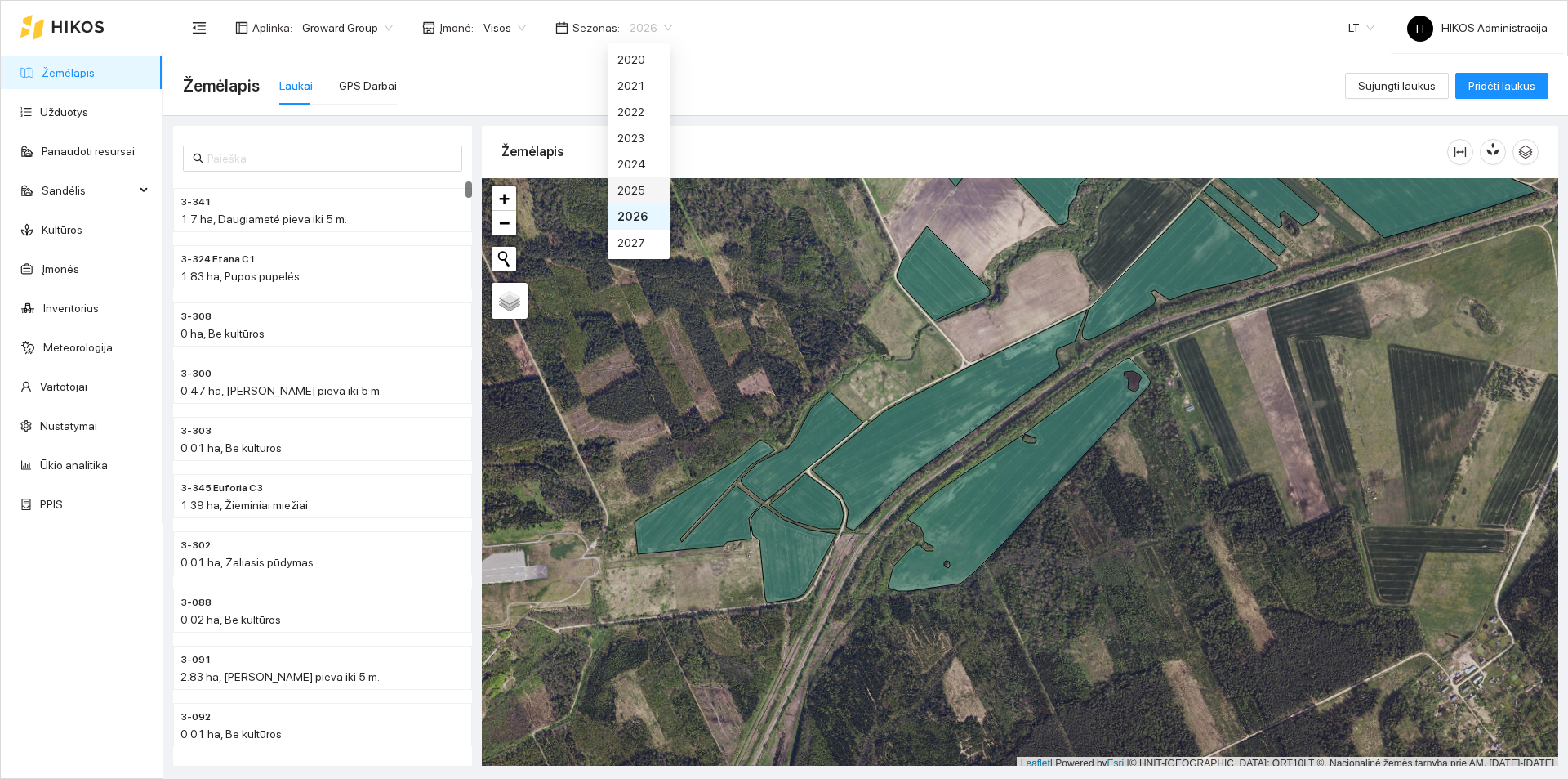
click at [635, 188] on div "2025" at bounding box center [638, 191] width 42 height 18
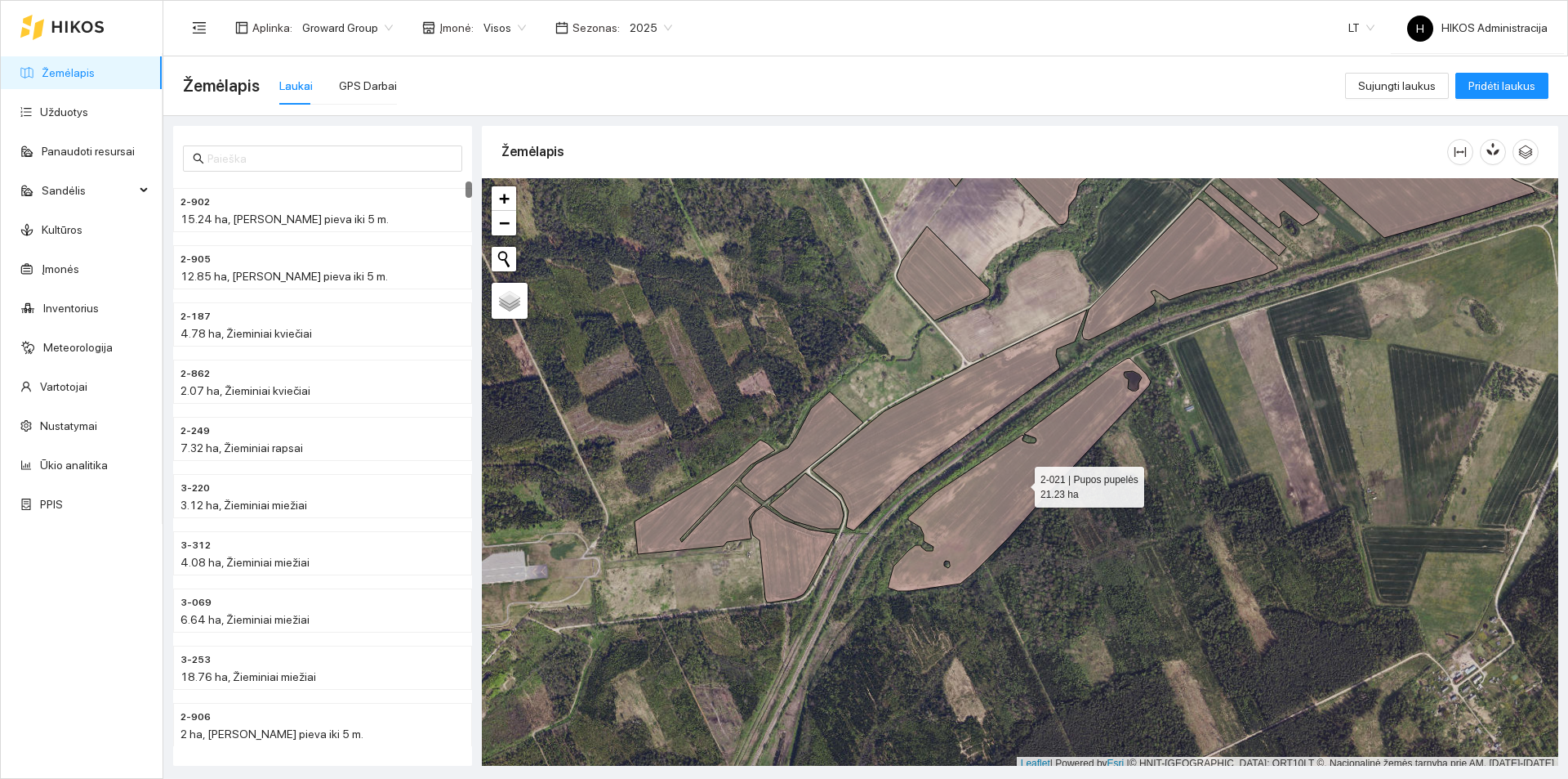
click at [1019, 483] on icon at bounding box center [1018, 474] width 262 height 233
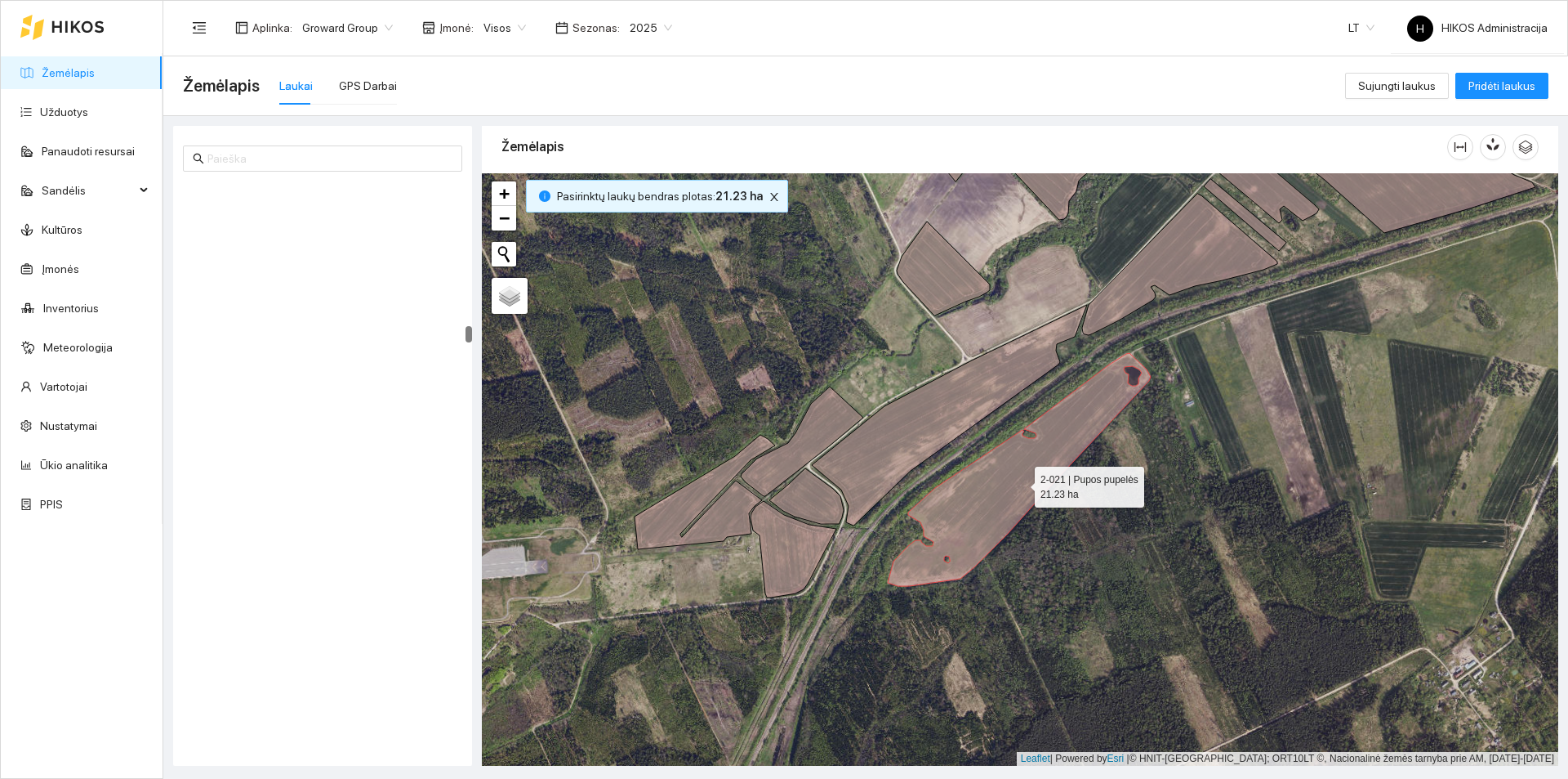
scroll to position [7756, 0]
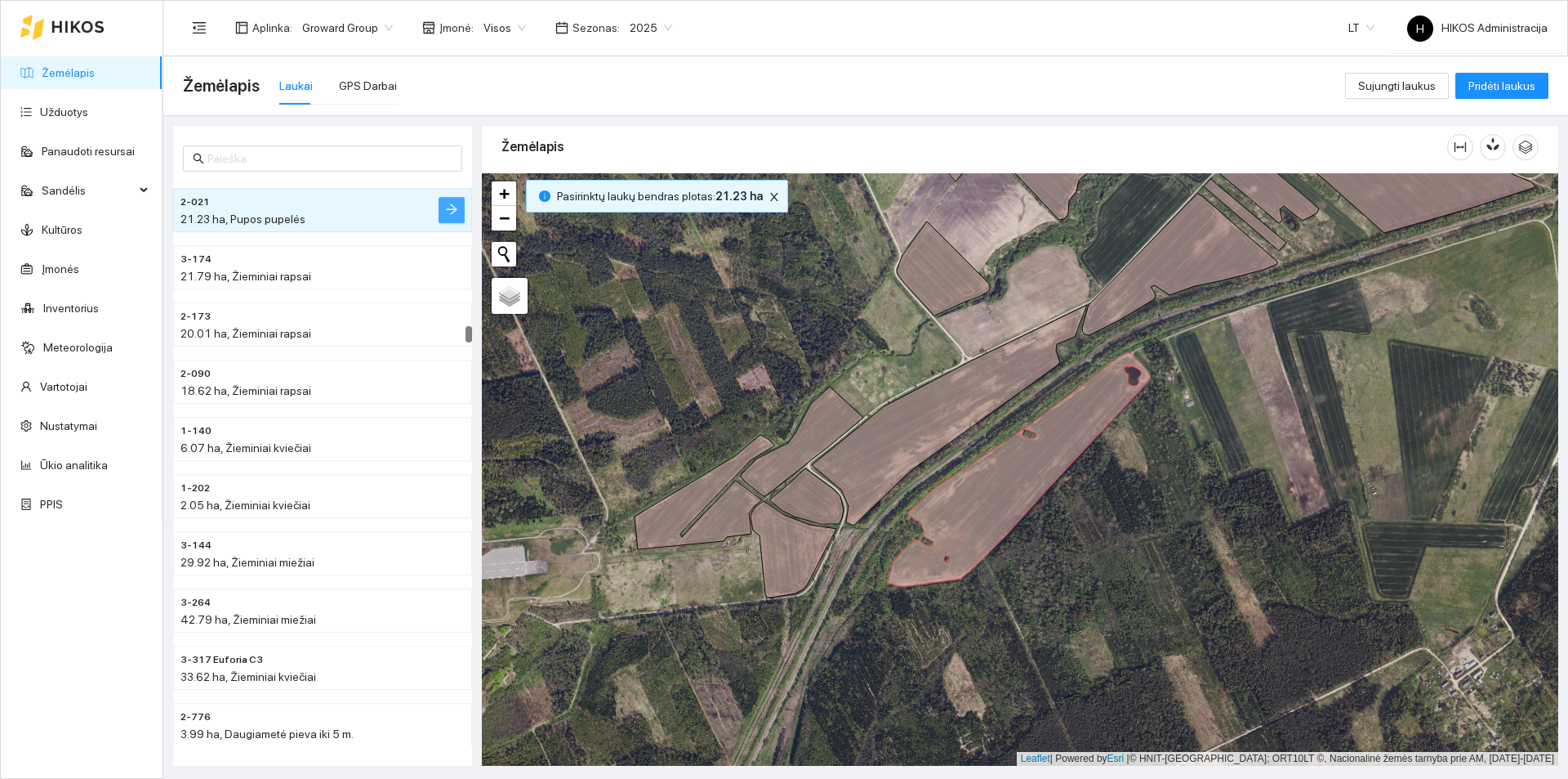
click at [457, 203] on icon "arrow-right" at bounding box center [451, 208] width 13 height 13
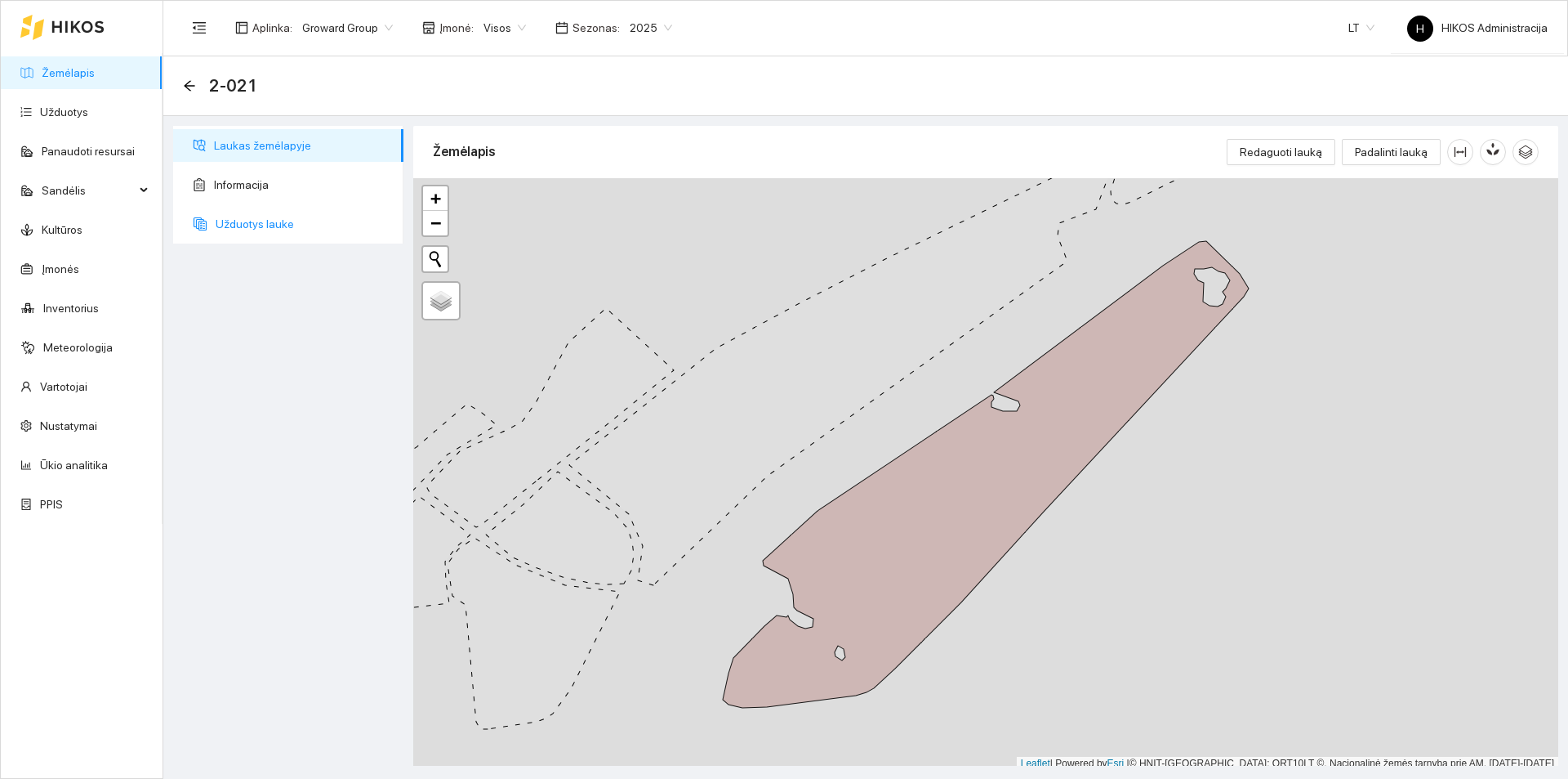
click at [281, 224] on span "Užduotys lauke" at bounding box center [302, 223] width 175 height 33
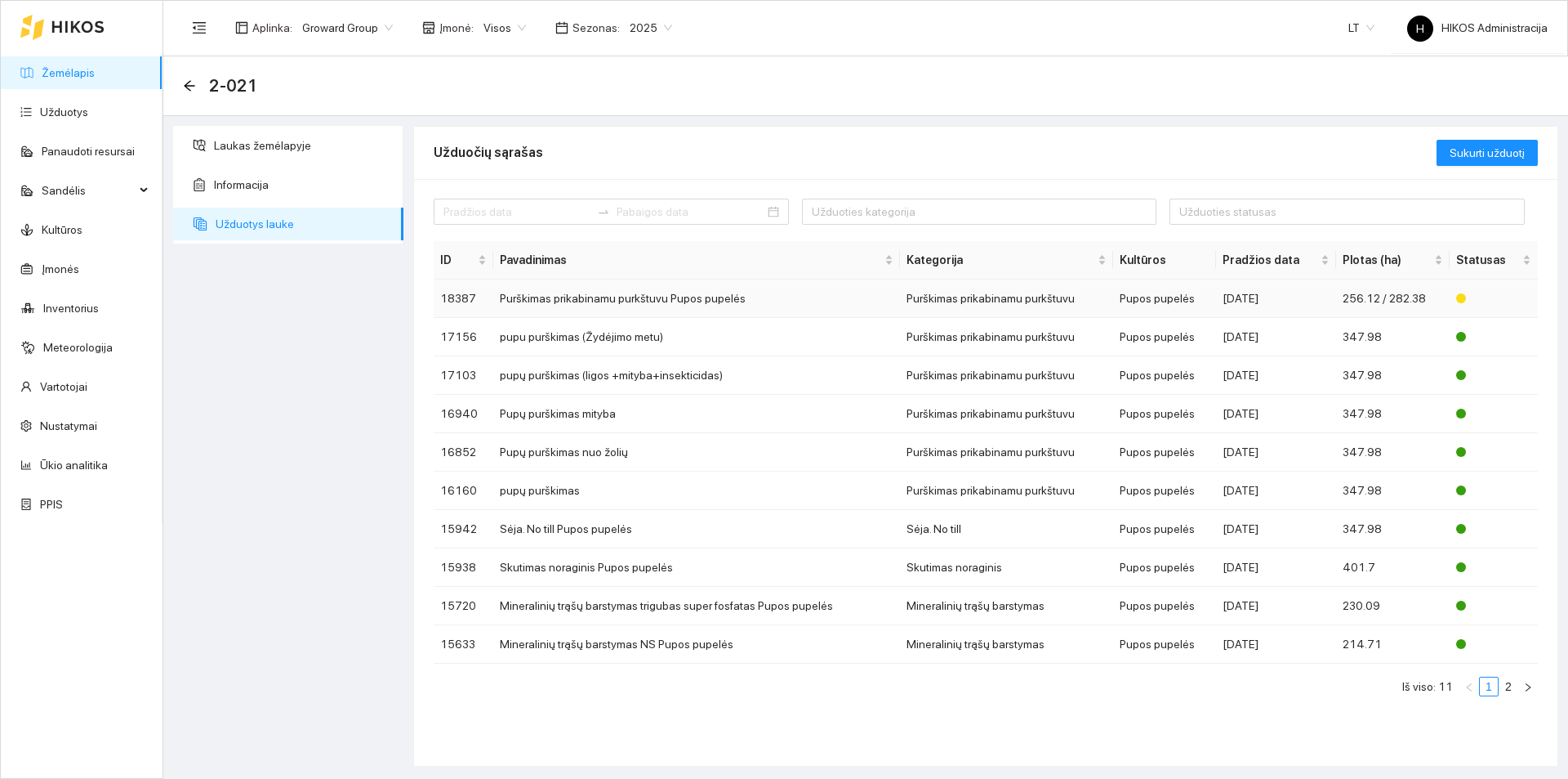
click at [628, 301] on td "Purškimas prikabinamu purkštuvu Pupos pupelės" at bounding box center [697, 298] width 407 height 39
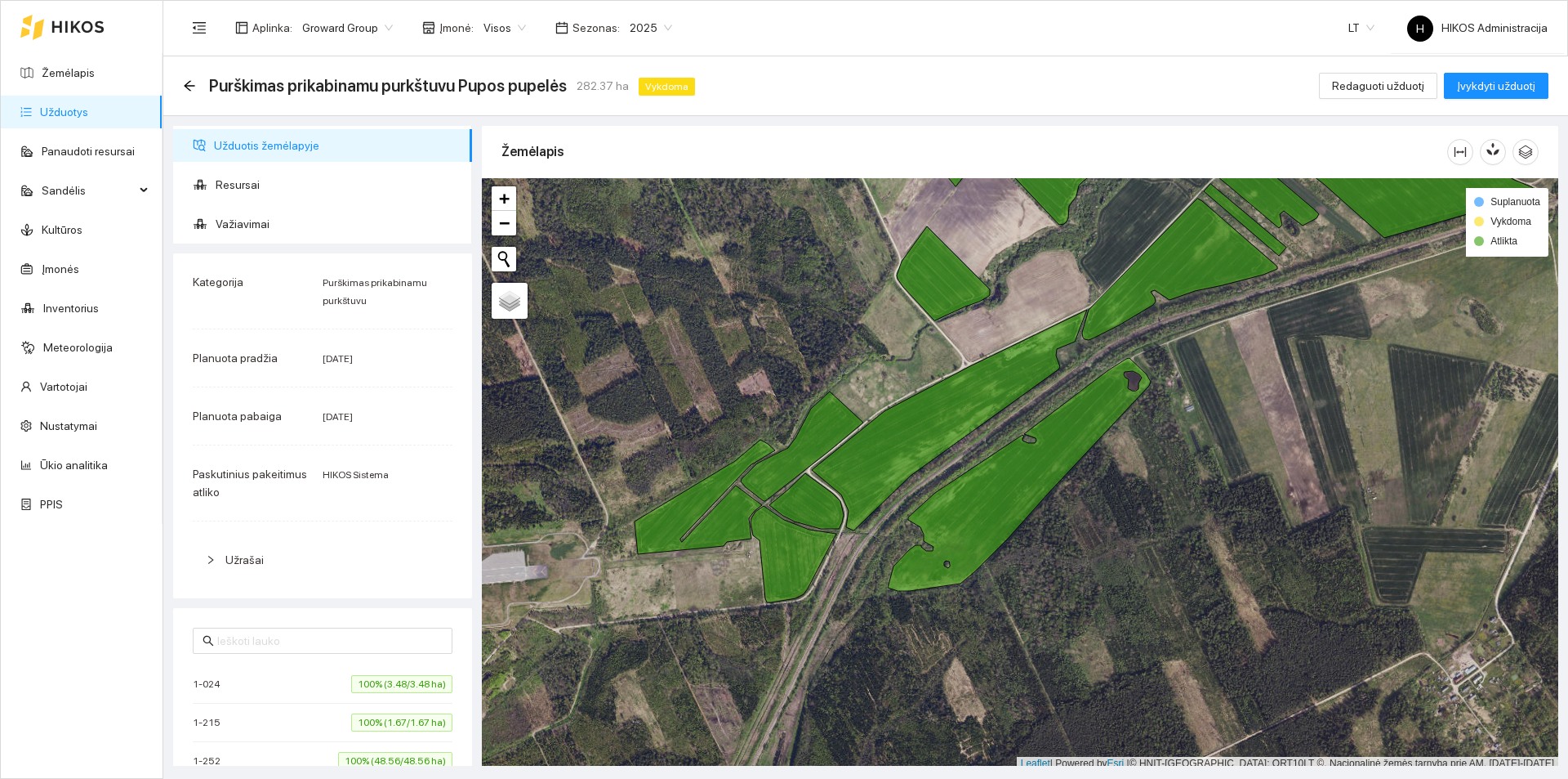
click at [1119, 47] on div "Aplinka : Groward Group Įmonė : Visos Sezonas : 2025 LT H HIKOS Administracija" at bounding box center [864, 28] width 1365 height 53
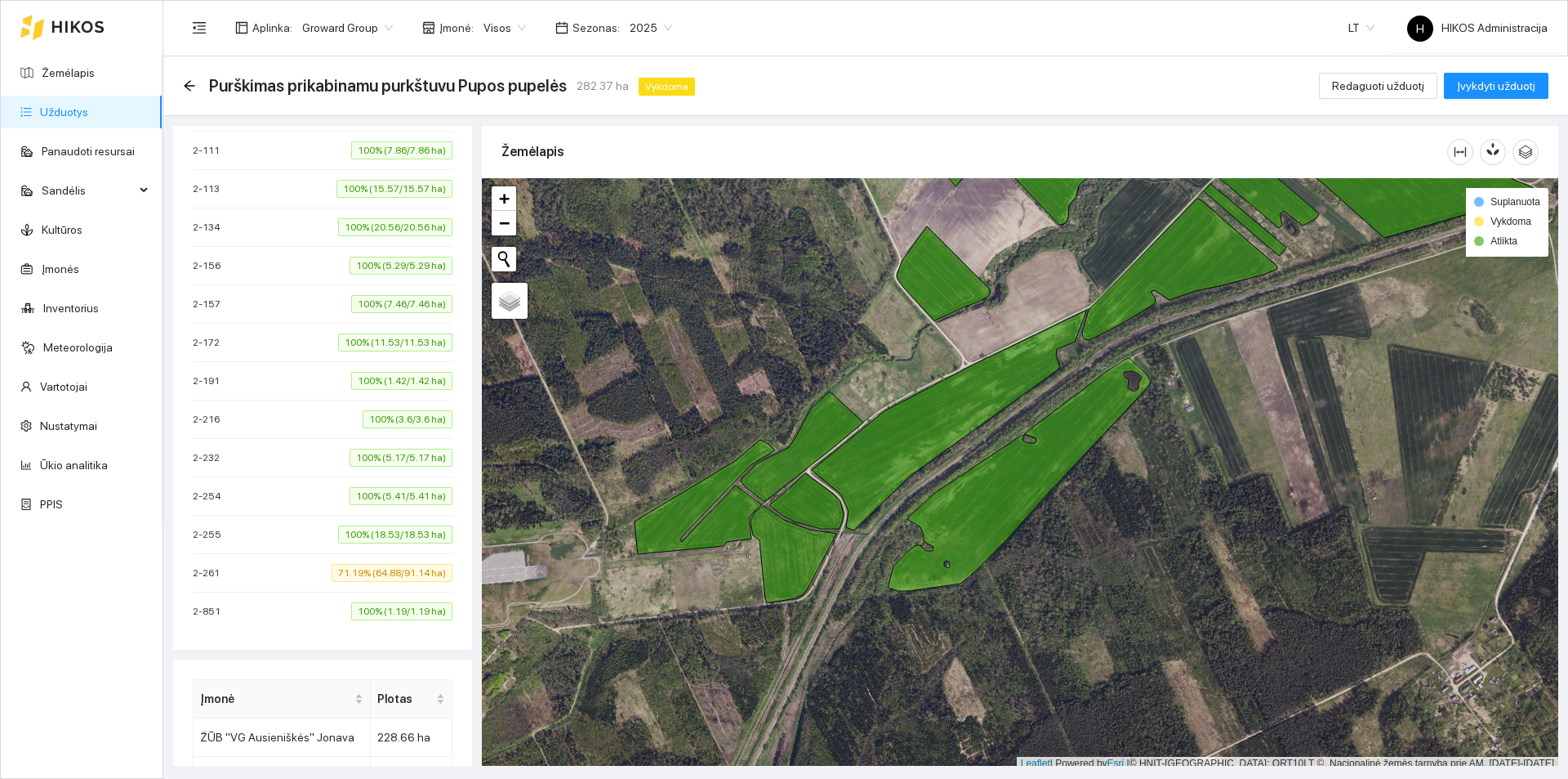
scroll to position [736, 0]
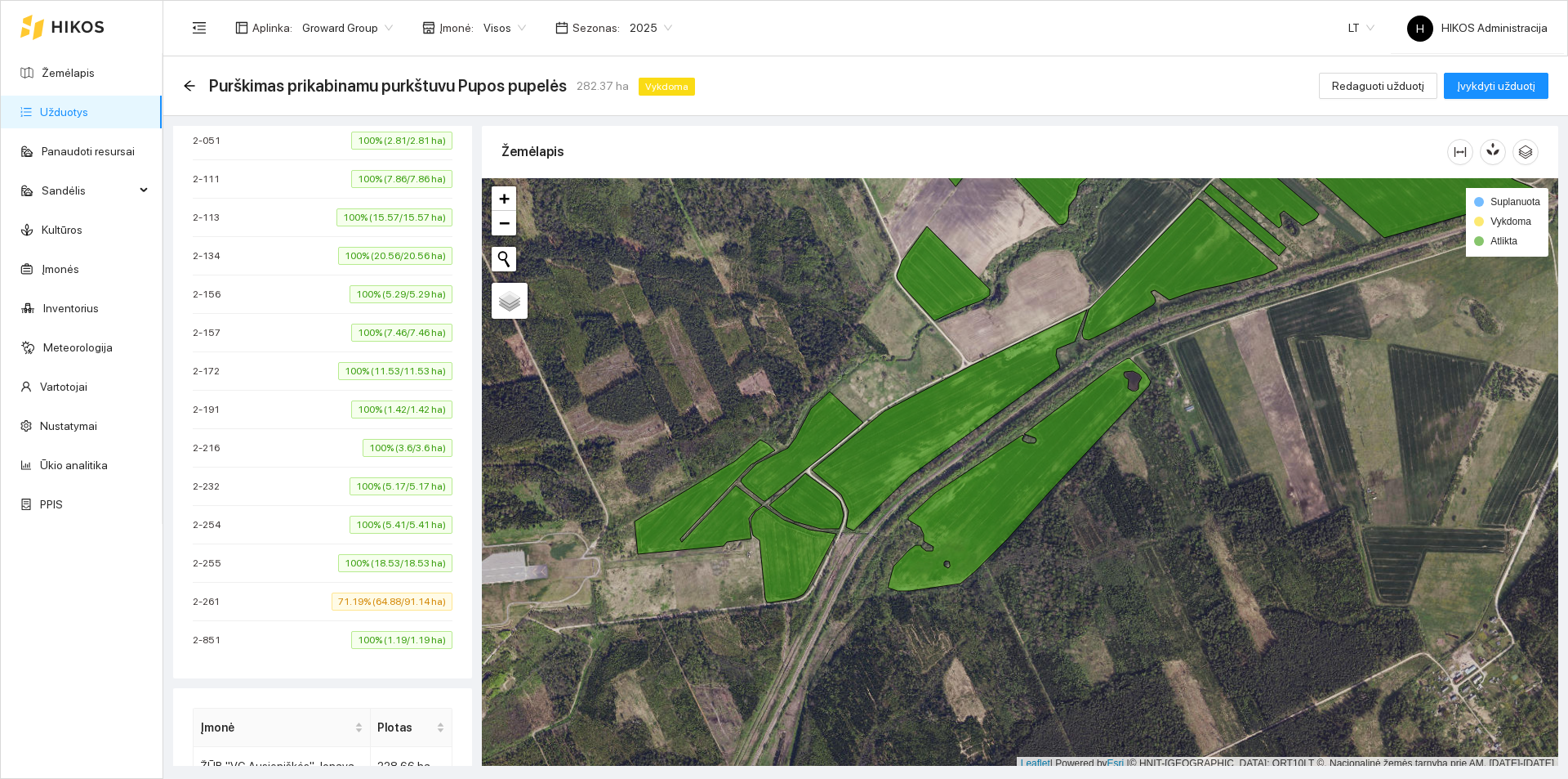
click at [920, 470] on div at bounding box center [1019, 474] width 1077 height 592
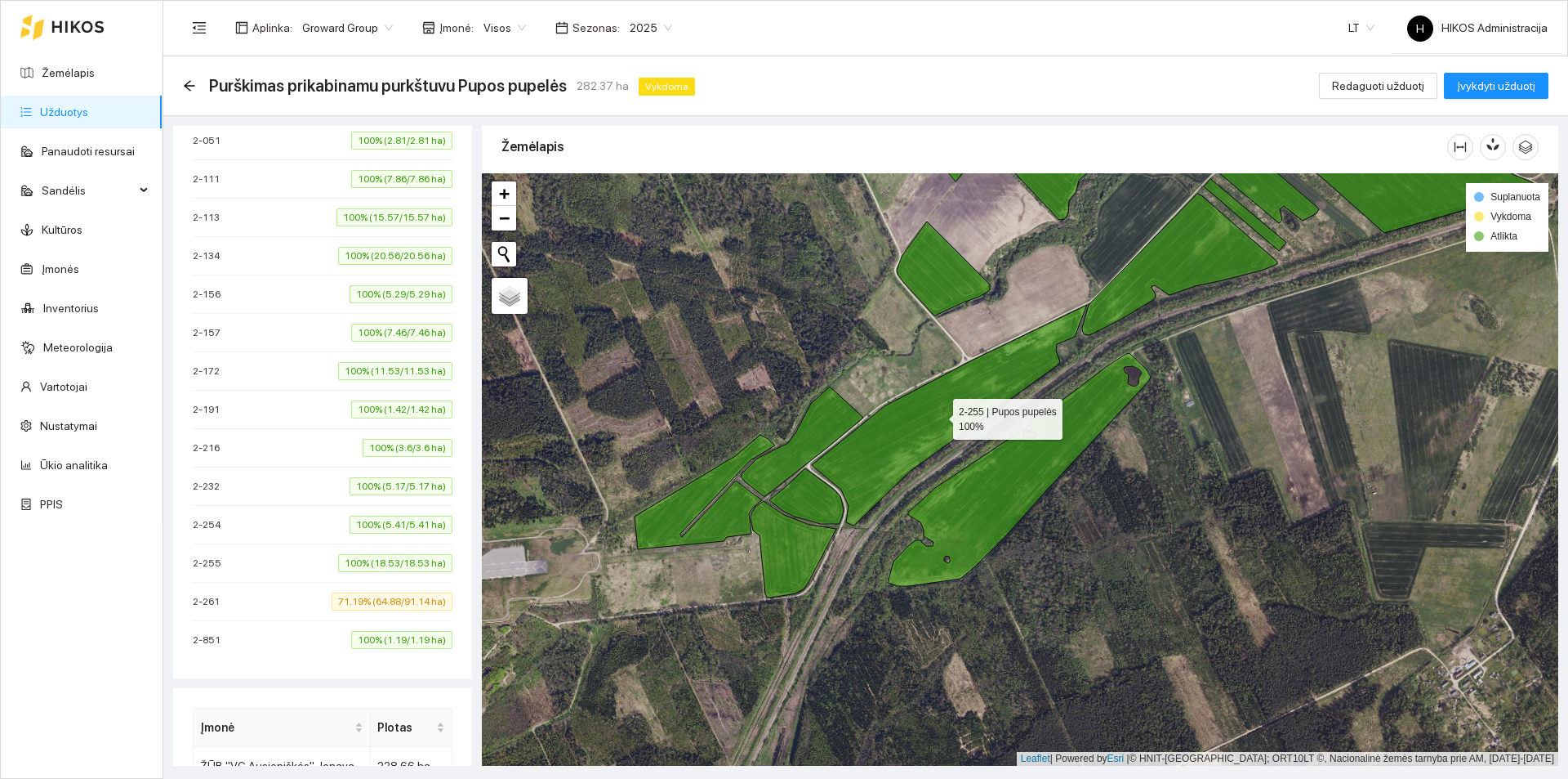
click at [910, 442] on icon at bounding box center [948, 415] width 275 height 220
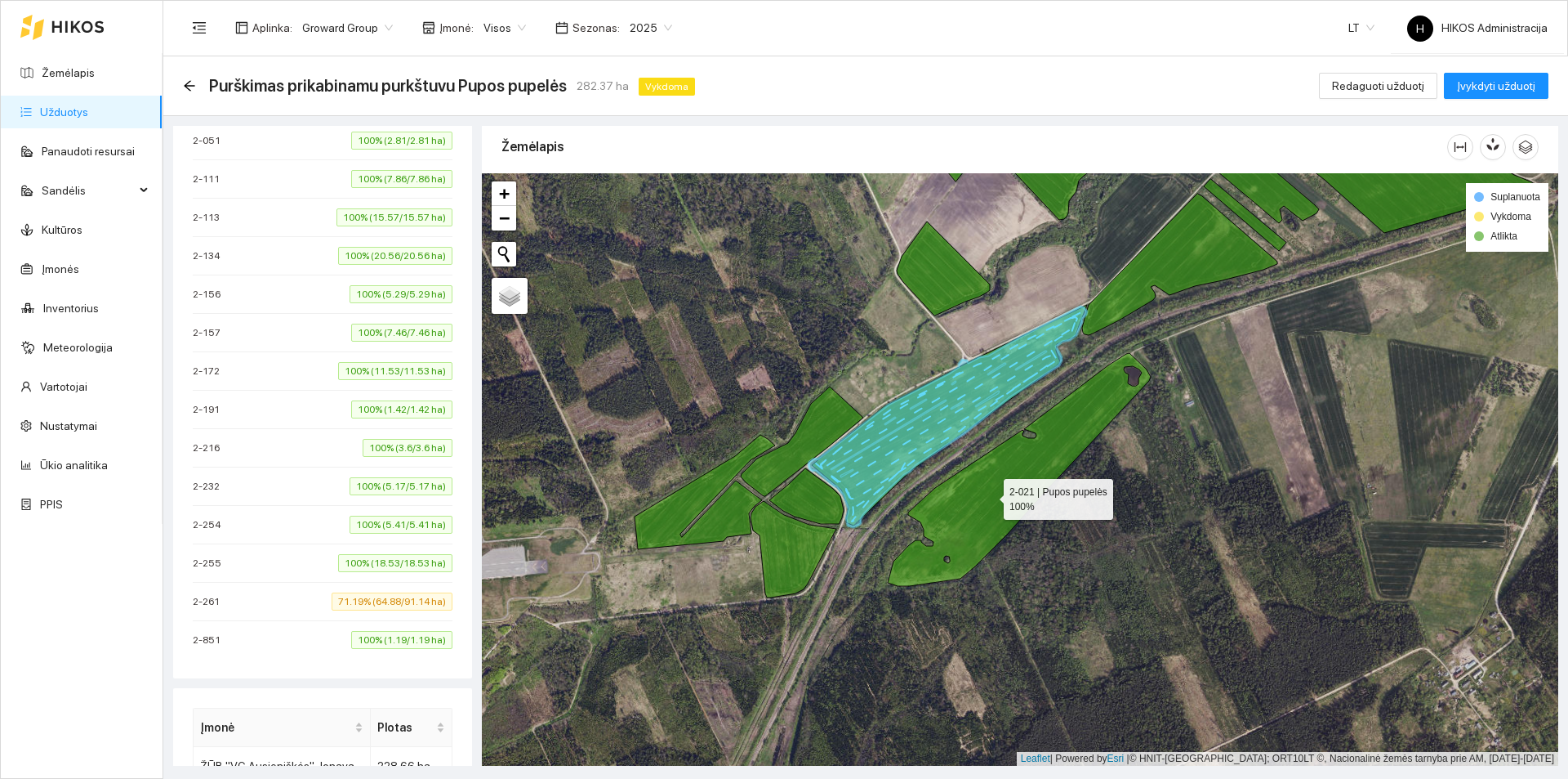
click at [989, 495] on icon at bounding box center [1018, 469] width 262 height 233
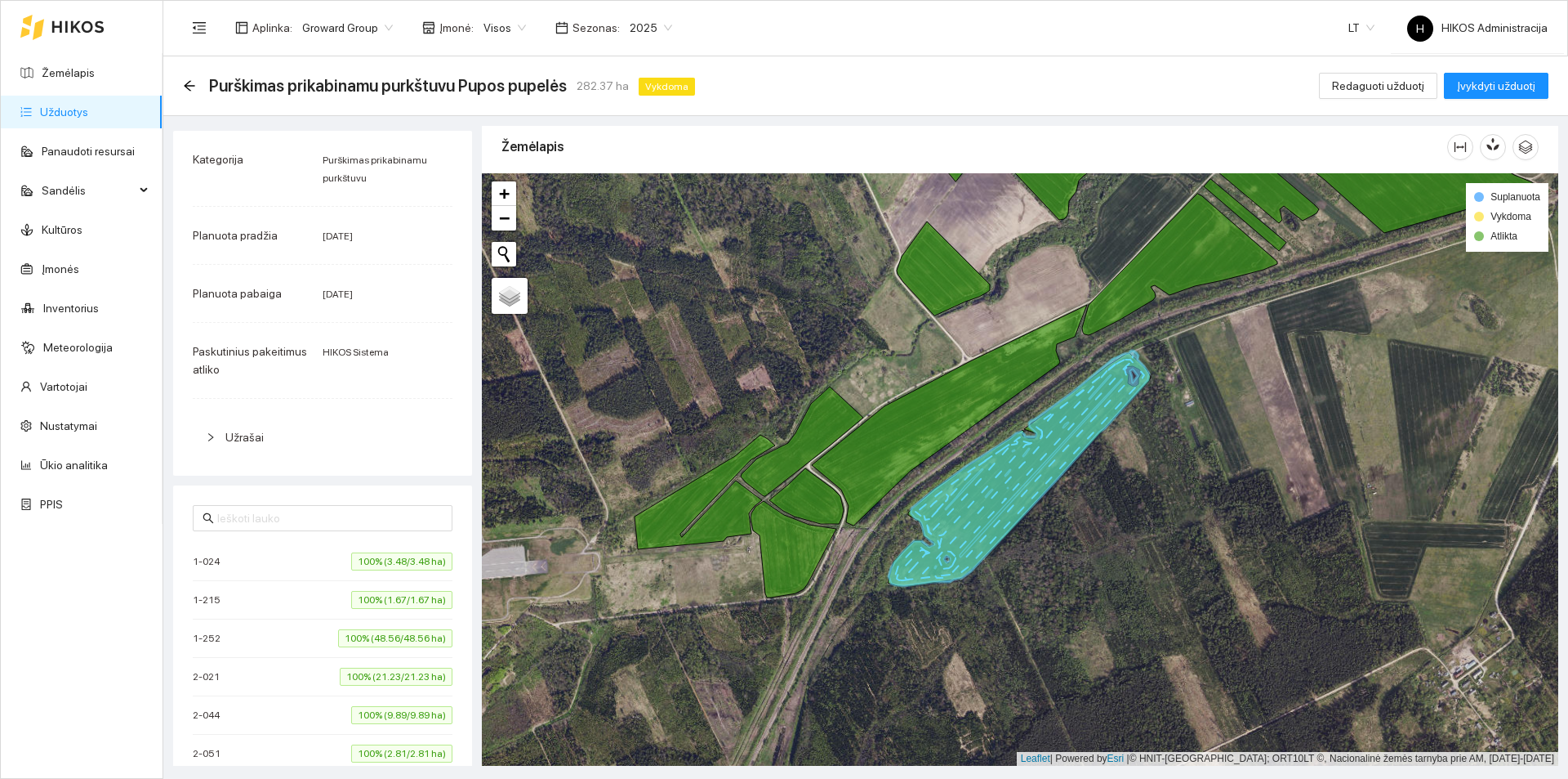
scroll to position [0, 0]
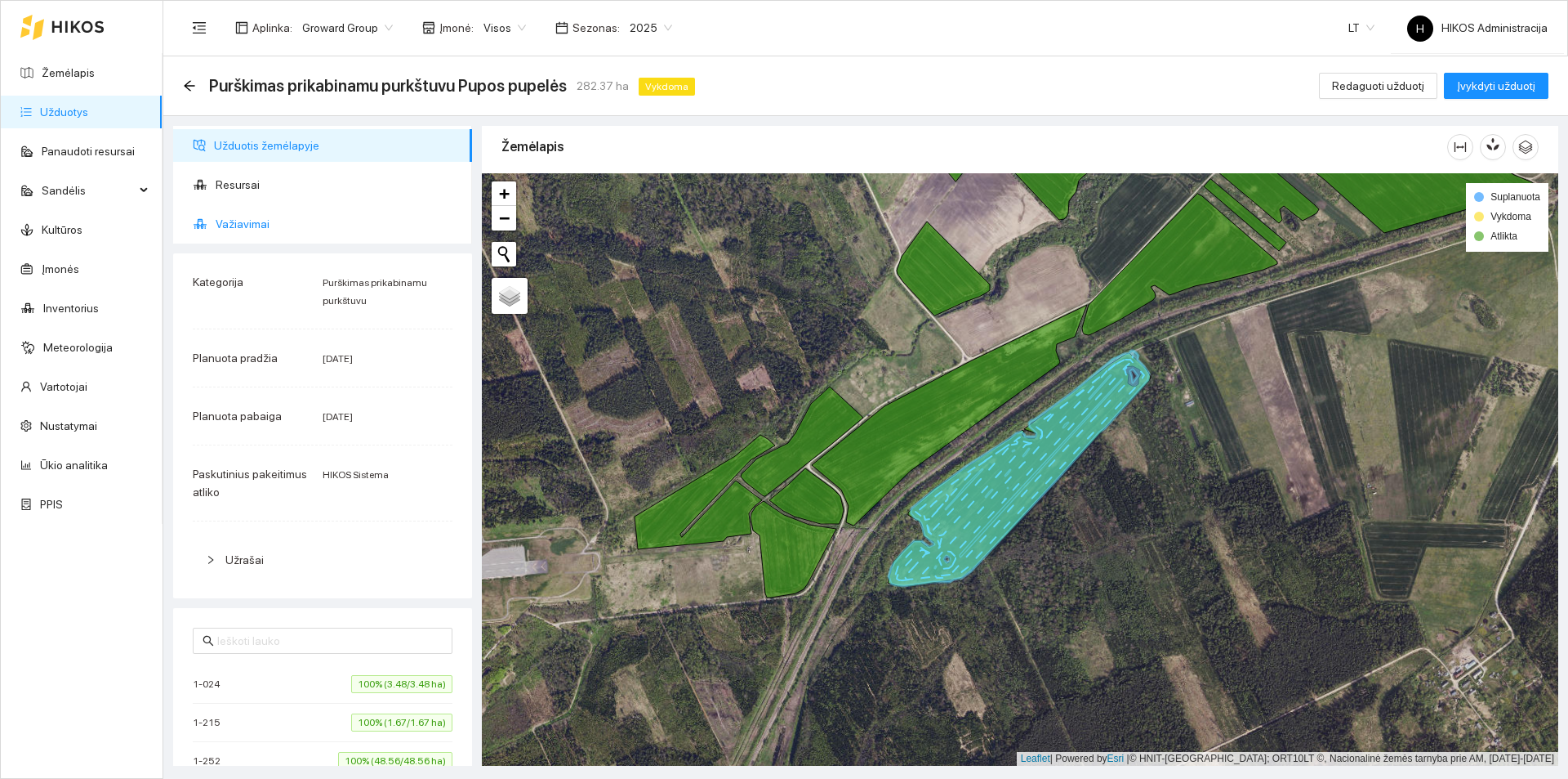
click at [262, 226] on span "Važiavimai" at bounding box center [336, 223] width 244 height 33
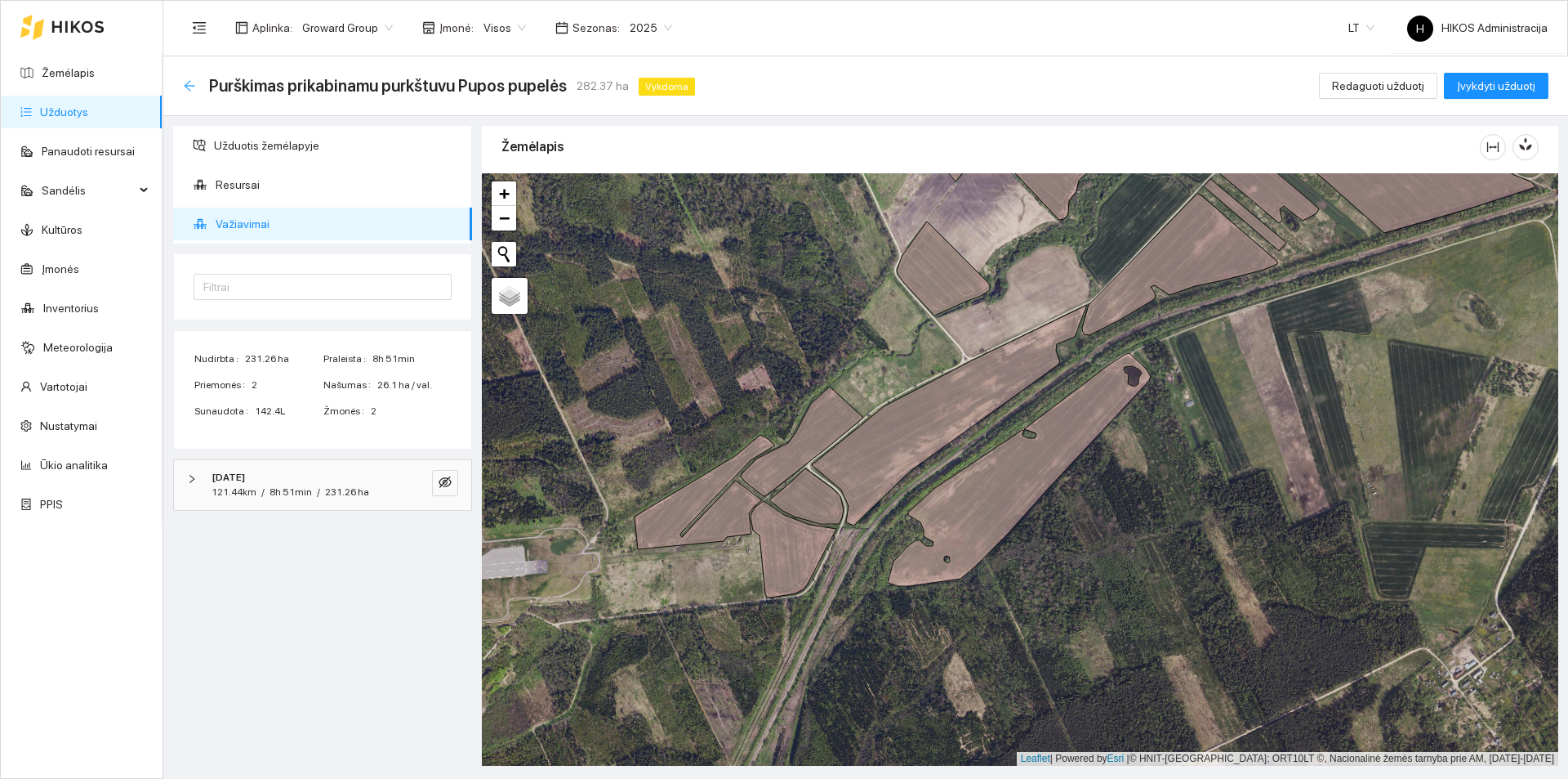
click at [186, 83] on icon "arrow-left" at bounding box center [188, 85] width 13 height 13
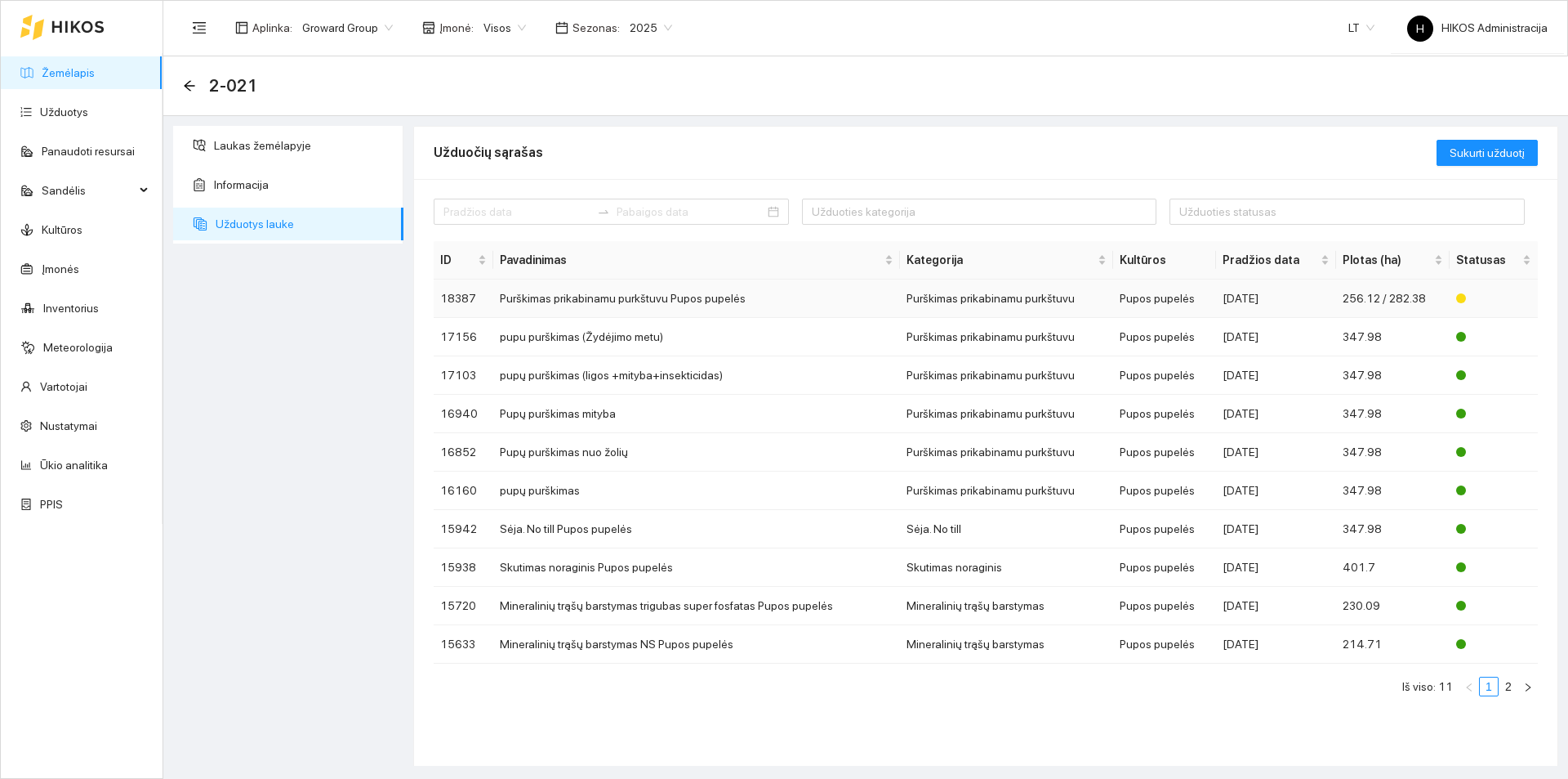
click at [576, 301] on td "Purškimas prikabinamu purkštuvu Pupos pupelės" at bounding box center [697, 298] width 407 height 39
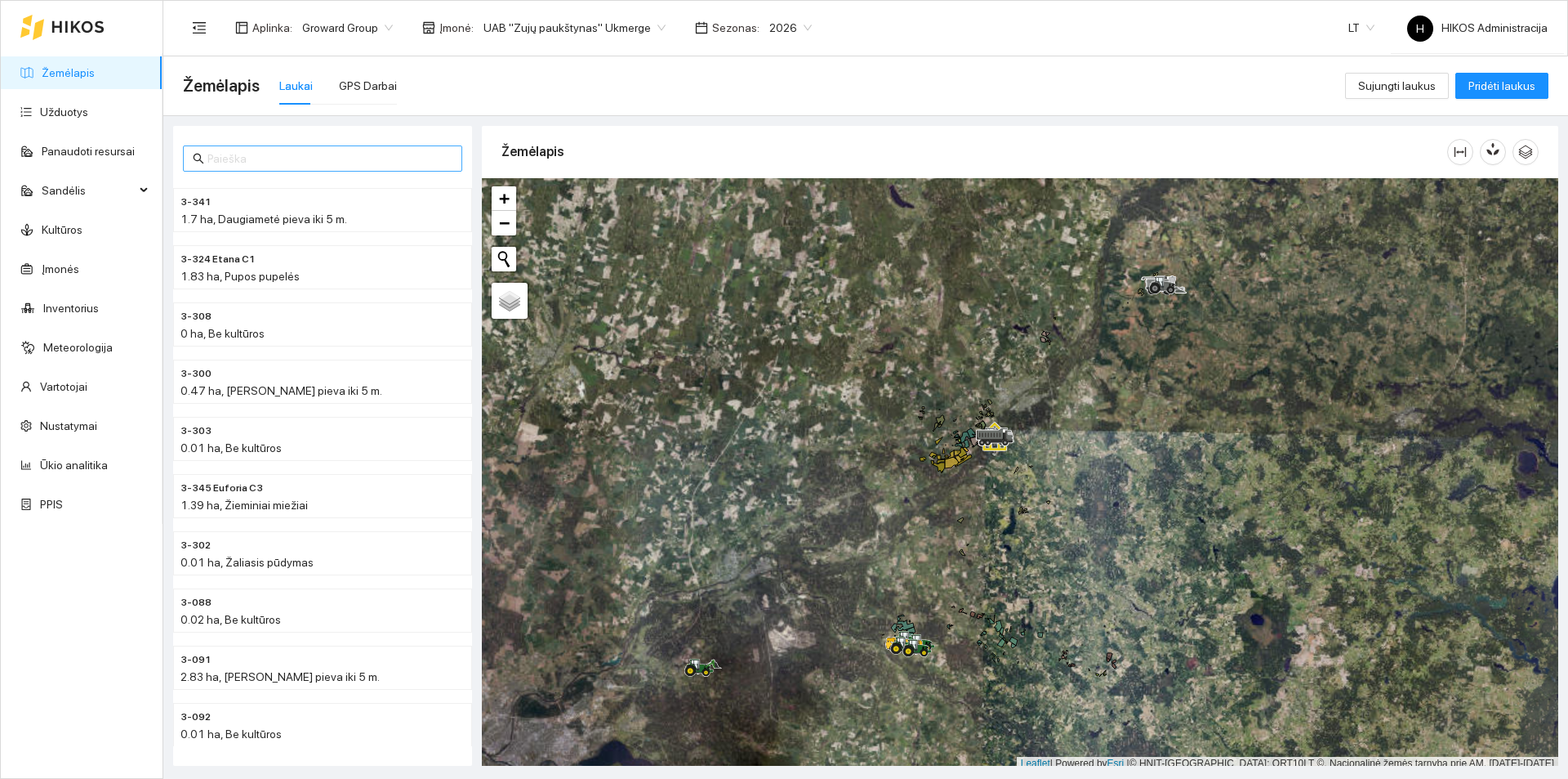
click at [291, 144] on div "3-341 1.7 ha, Daugiametė pieva iki 5 m. 3-324 Etana C1 1.83 ha, Pupos pupelės 3…" at bounding box center [322, 445] width 299 height 640
click at [291, 151] on input "text" at bounding box center [330, 158] width 245 height 18
paste input "3-333"
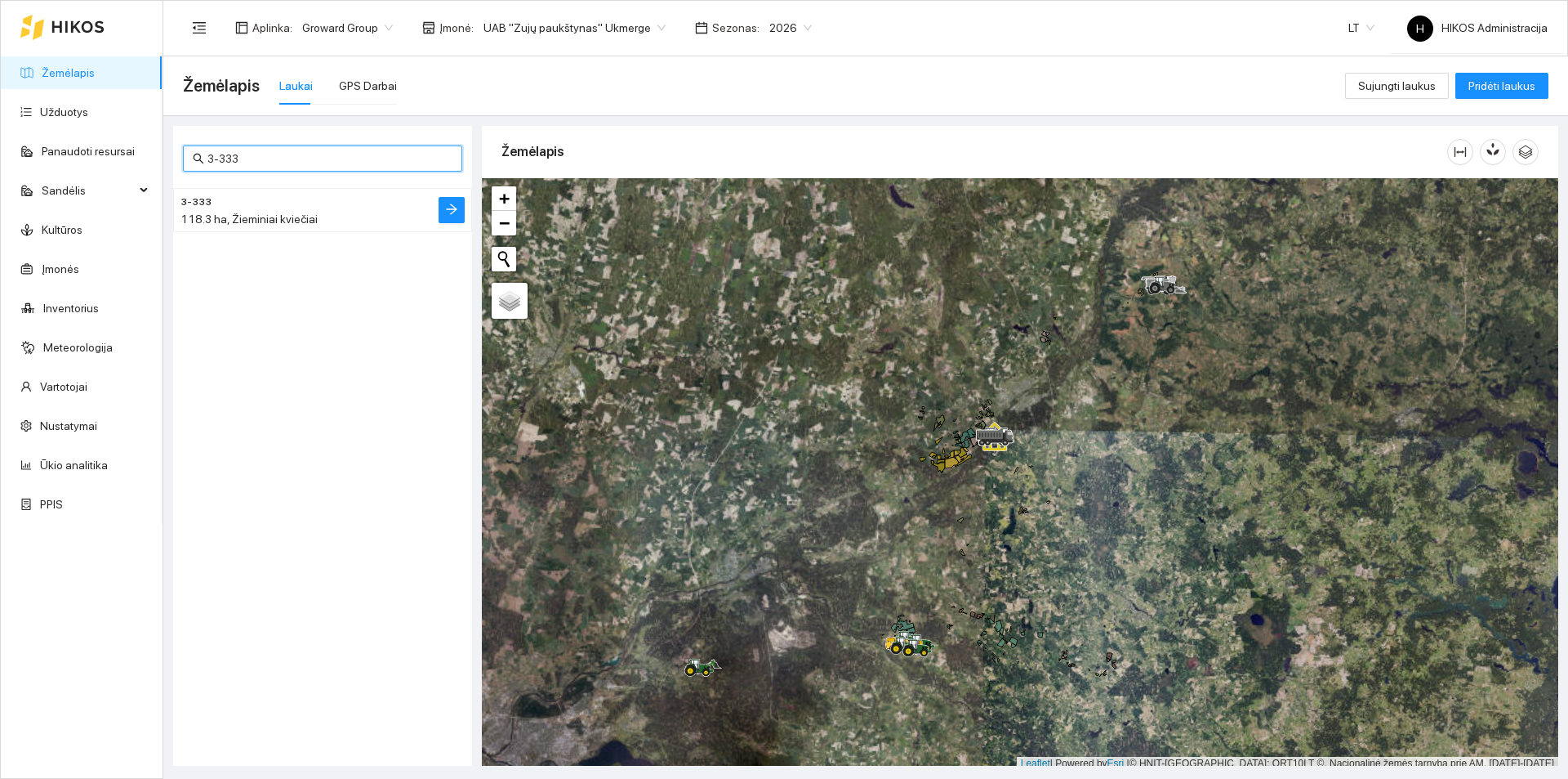
type input "3-333"
click at [282, 201] on h4 "3-333" at bounding box center [290, 200] width 219 height 18
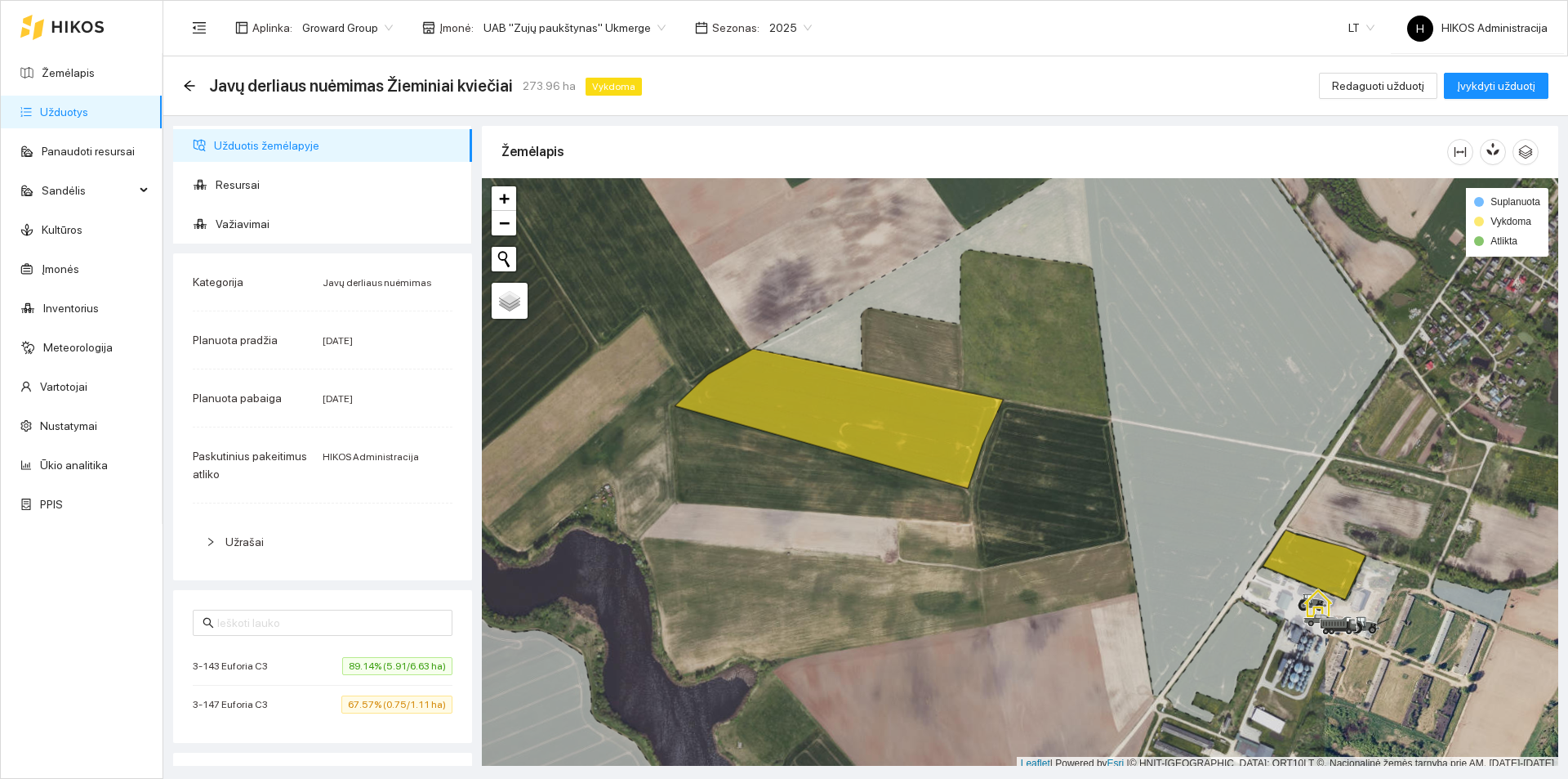
click at [1098, 89] on div "Javų derliaus nuėmimas Žieminiai kviečiai 273.96 ha Vykdoma Redaguoti užduotį Į…" at bounding box center [864, 85] width 1365 height 33
click at [611, 37] on span "UAB "Zujų paukštynas" Ukmerge" at bounding box center [574, 28] width 183 height 25
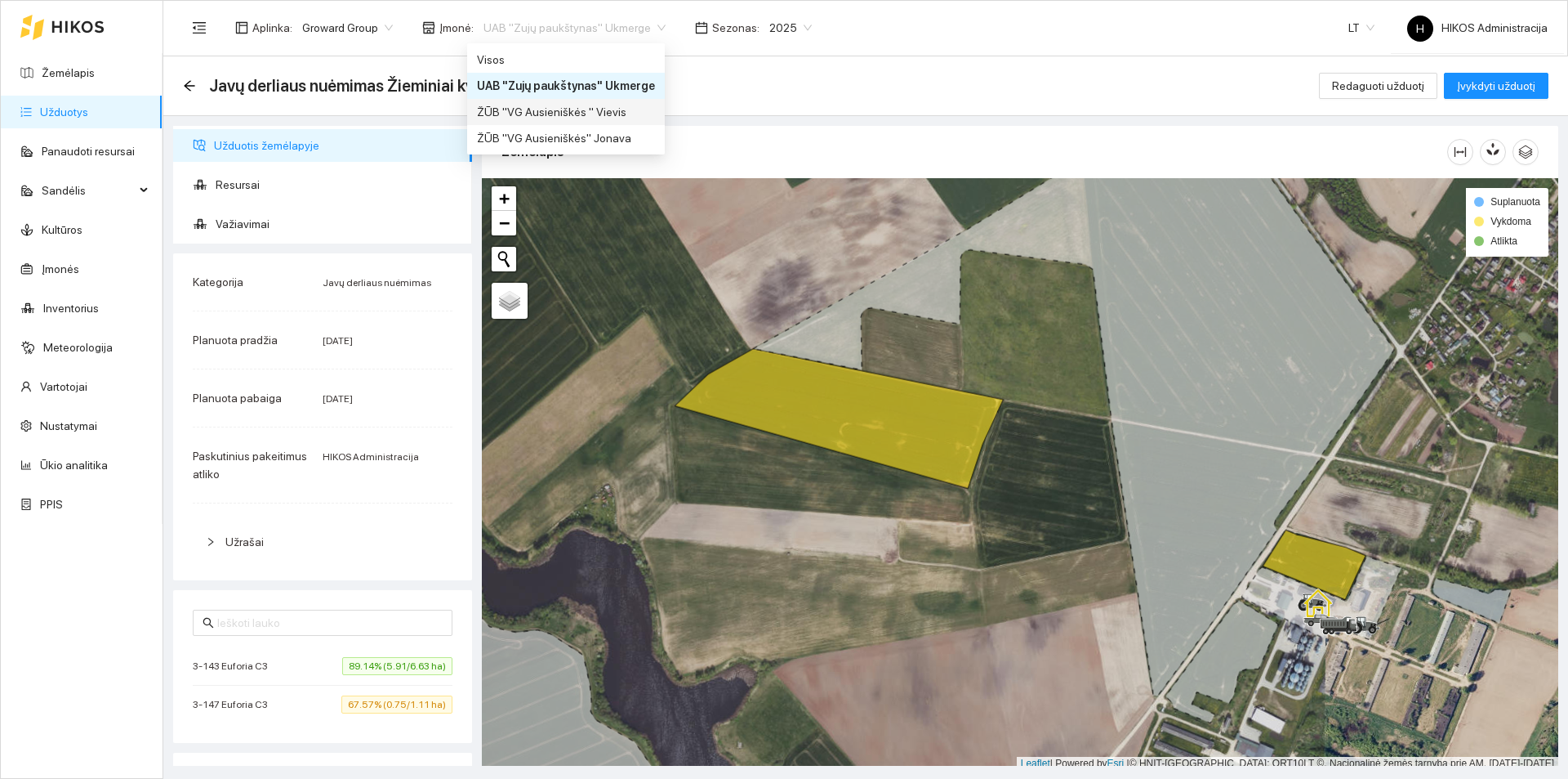
click at [630, 116] on div "ŽŪB "VG Ausieniškės " Vievis" at bounding box center [565, 112] width 178 height 18
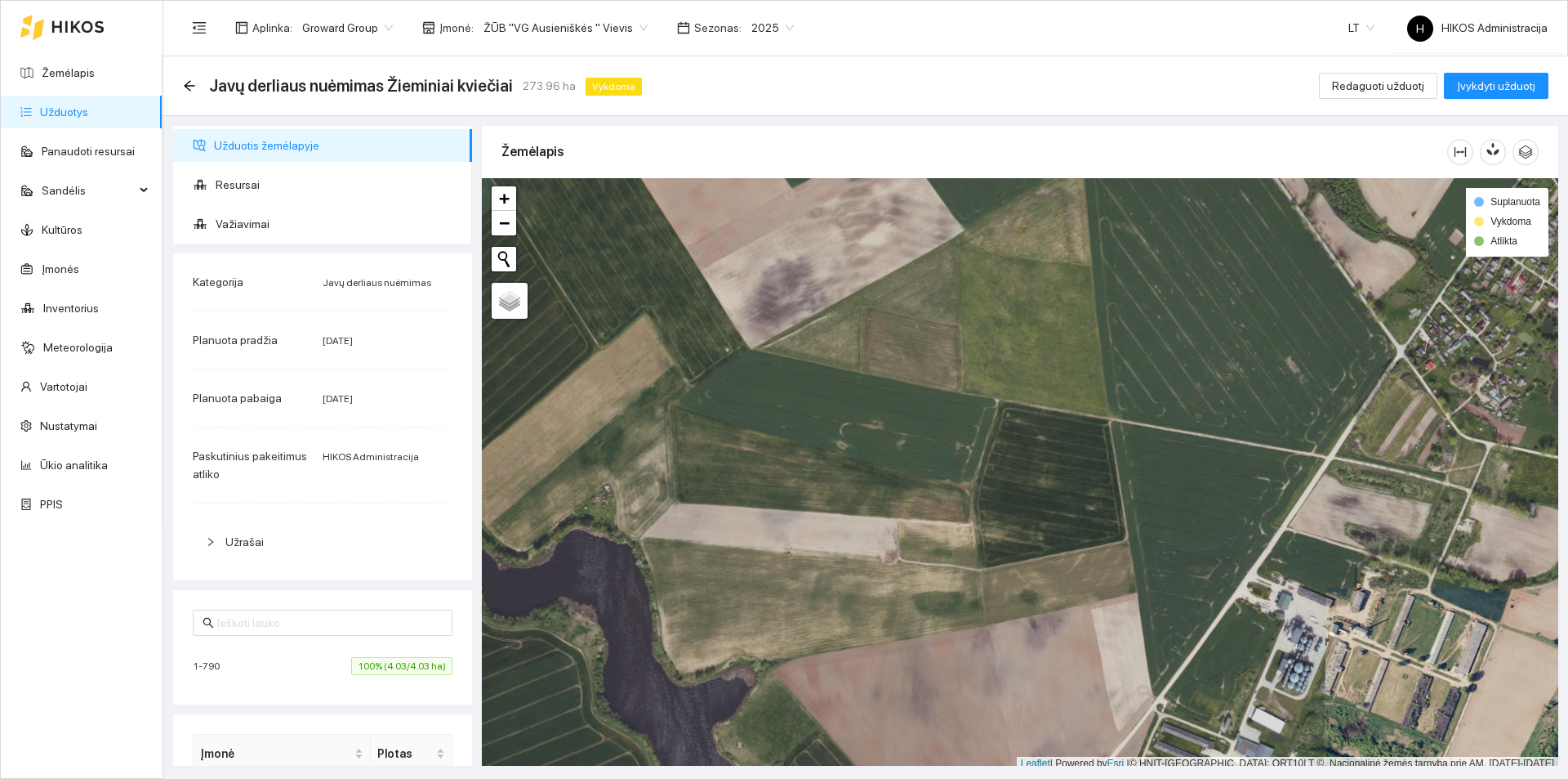
click at [362, 665] on span "100% (4.03/4.03 ha)" at bounding box center [402, 665] width 102 height 18
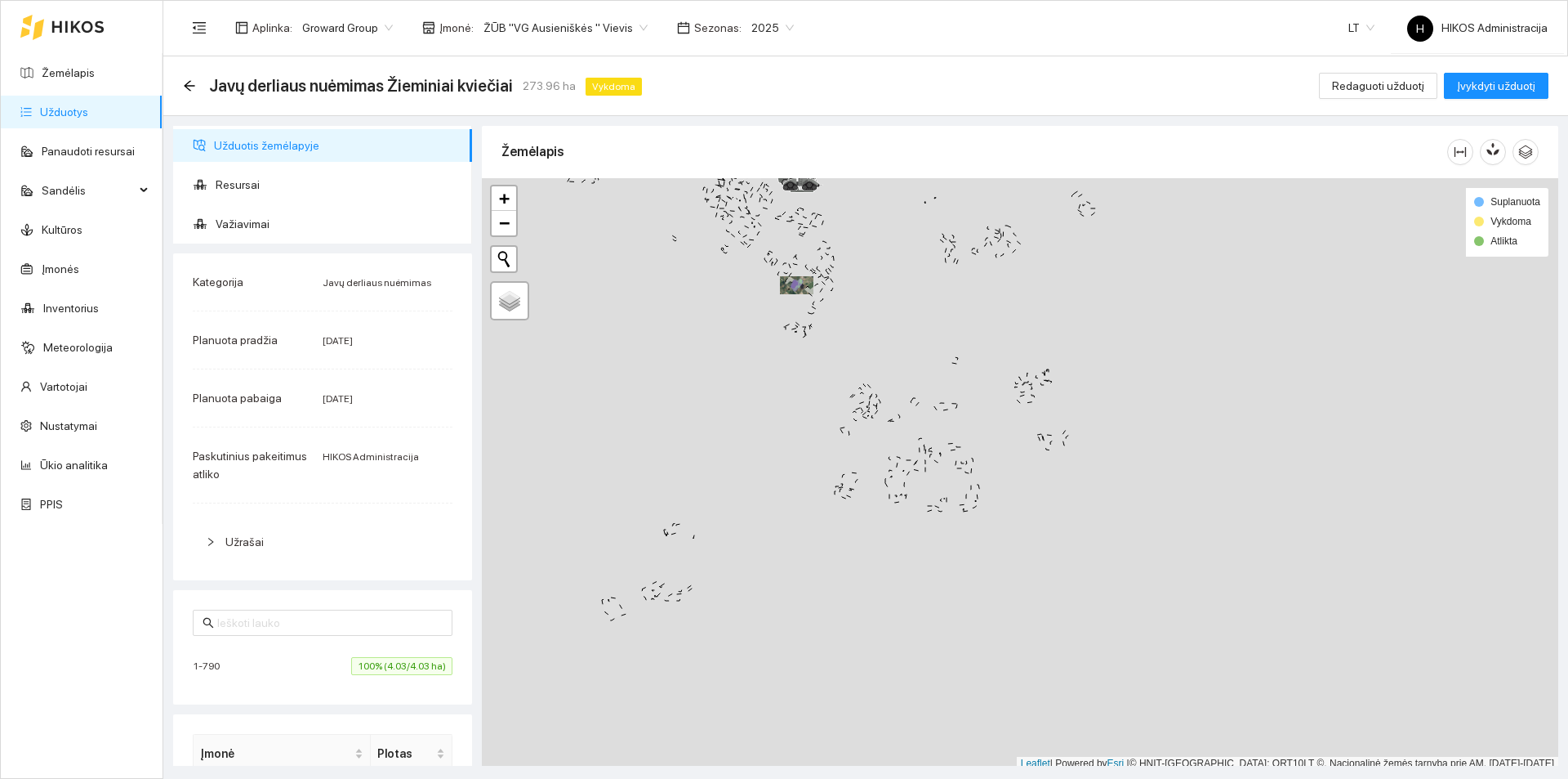
scroll to position [5, 0]
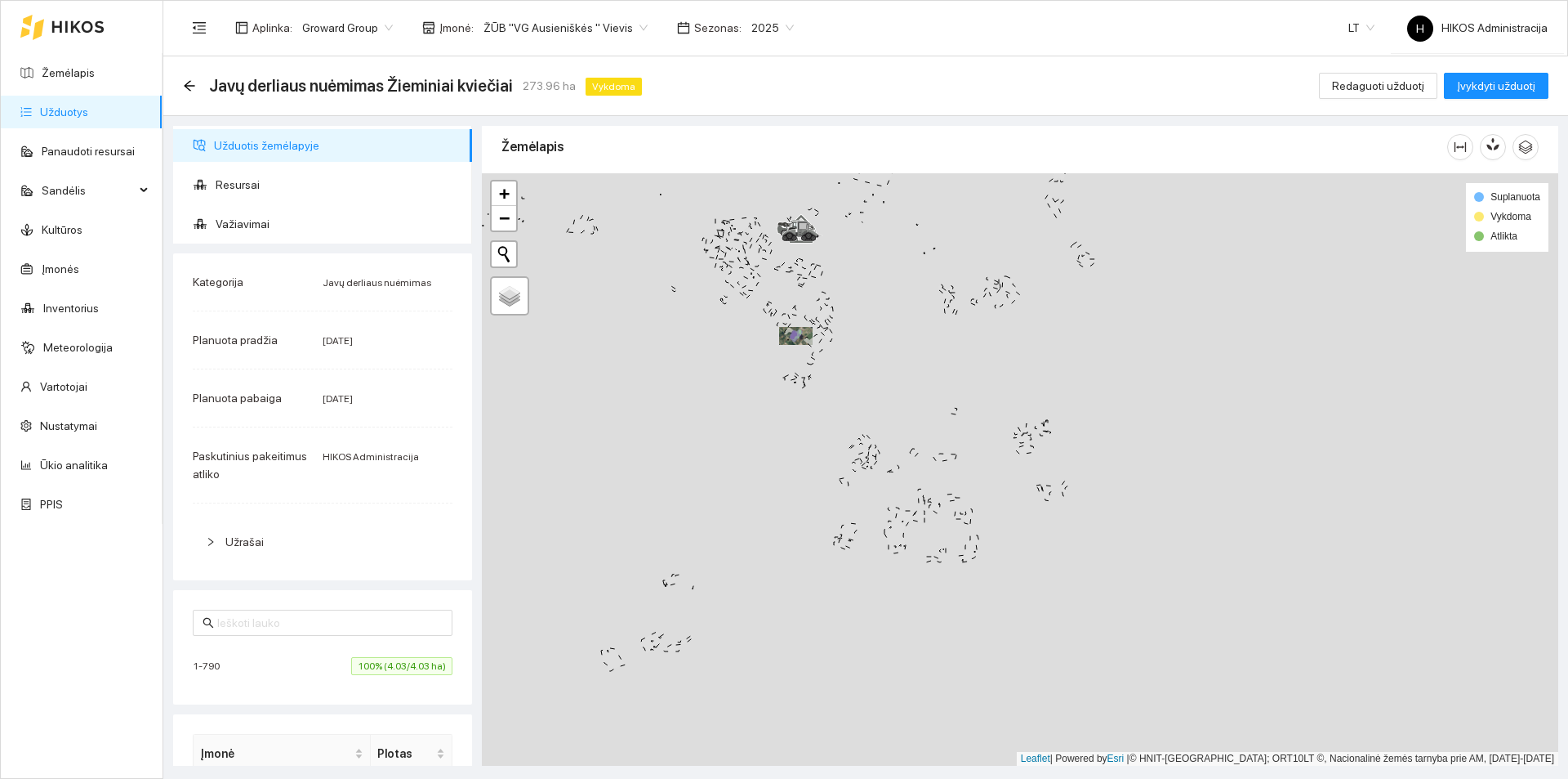
drag, startPoint x: 778, startPoint y: 266, endPoint x: 771, endPoint y: 331, distance: 65.4
click at [771, 331] on div at bounding box center [1019, 469] width 1077 height 592
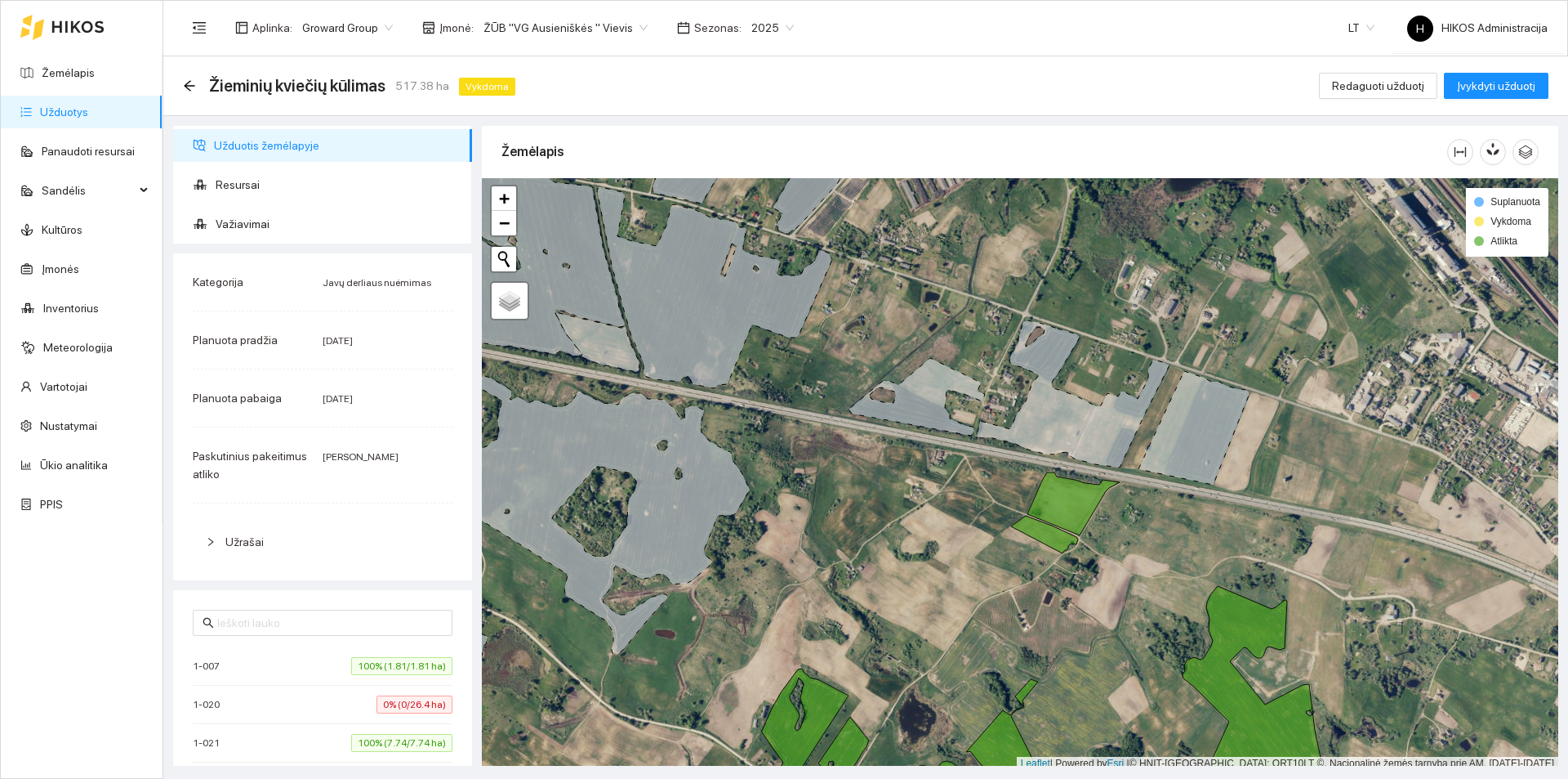
scroll to position [5, 0]
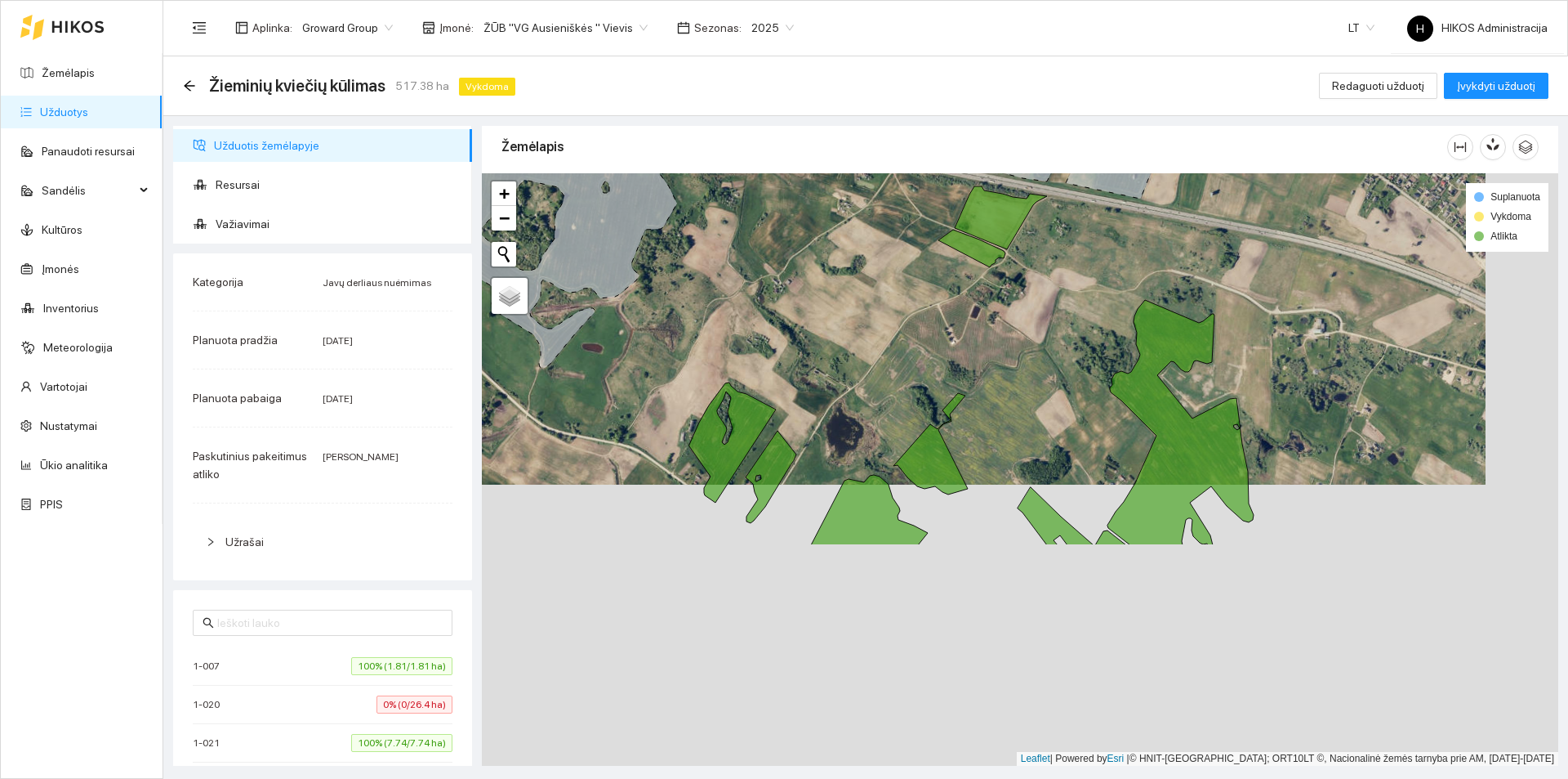
drag, startPoint x: 1089, startPoint y: 497, endPoint x: 1004, endPoint y: 203, distance: 306.0
click at [1004, 203] on div at bounding box center [1019, 469] width 1077 height 592
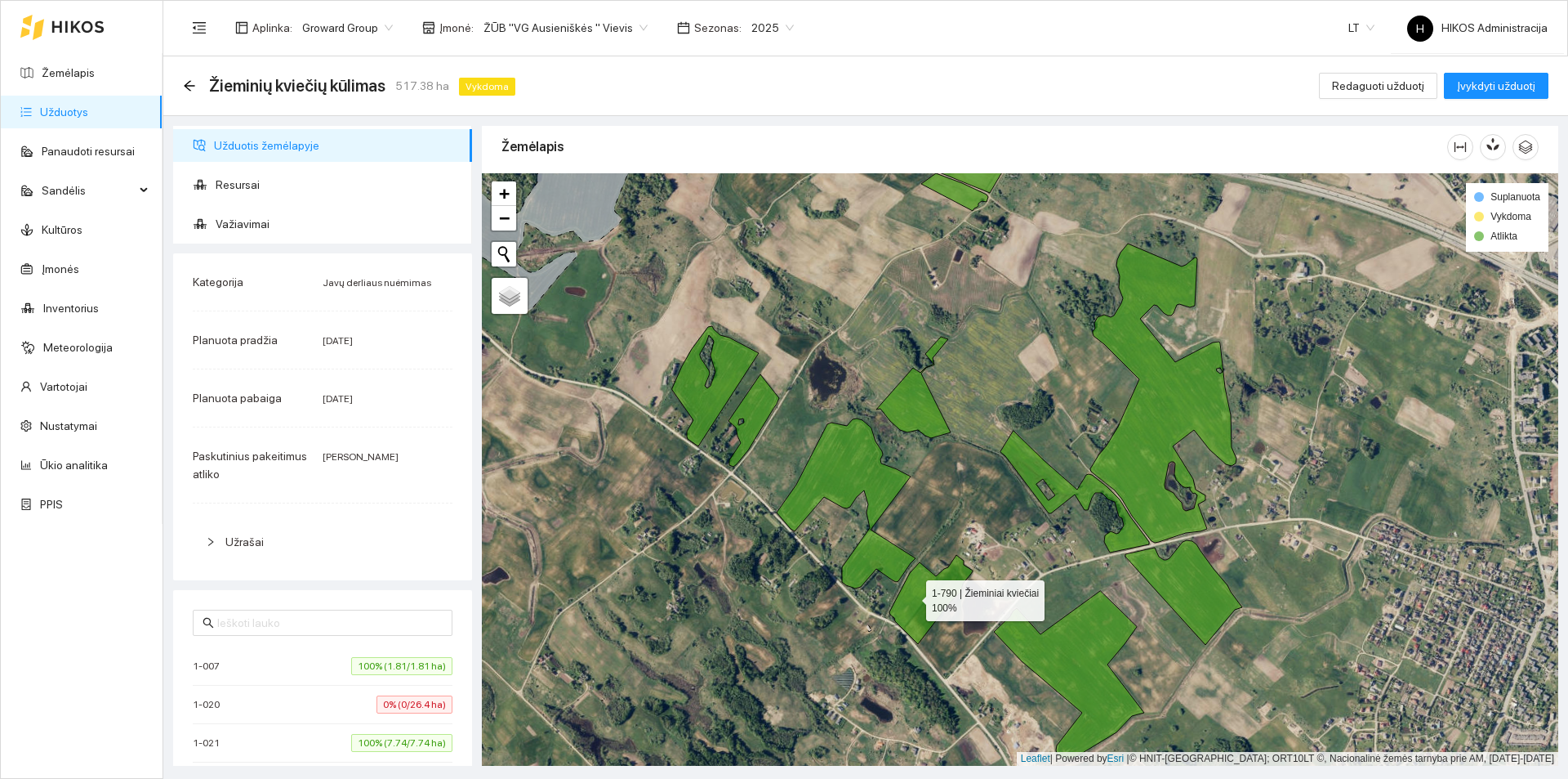
click at [916, 595] on icon at bounding box center [931, 599] width 83 height 89
click at [872, 553] on icon at bounding box center [846, 504] width 139 height 170
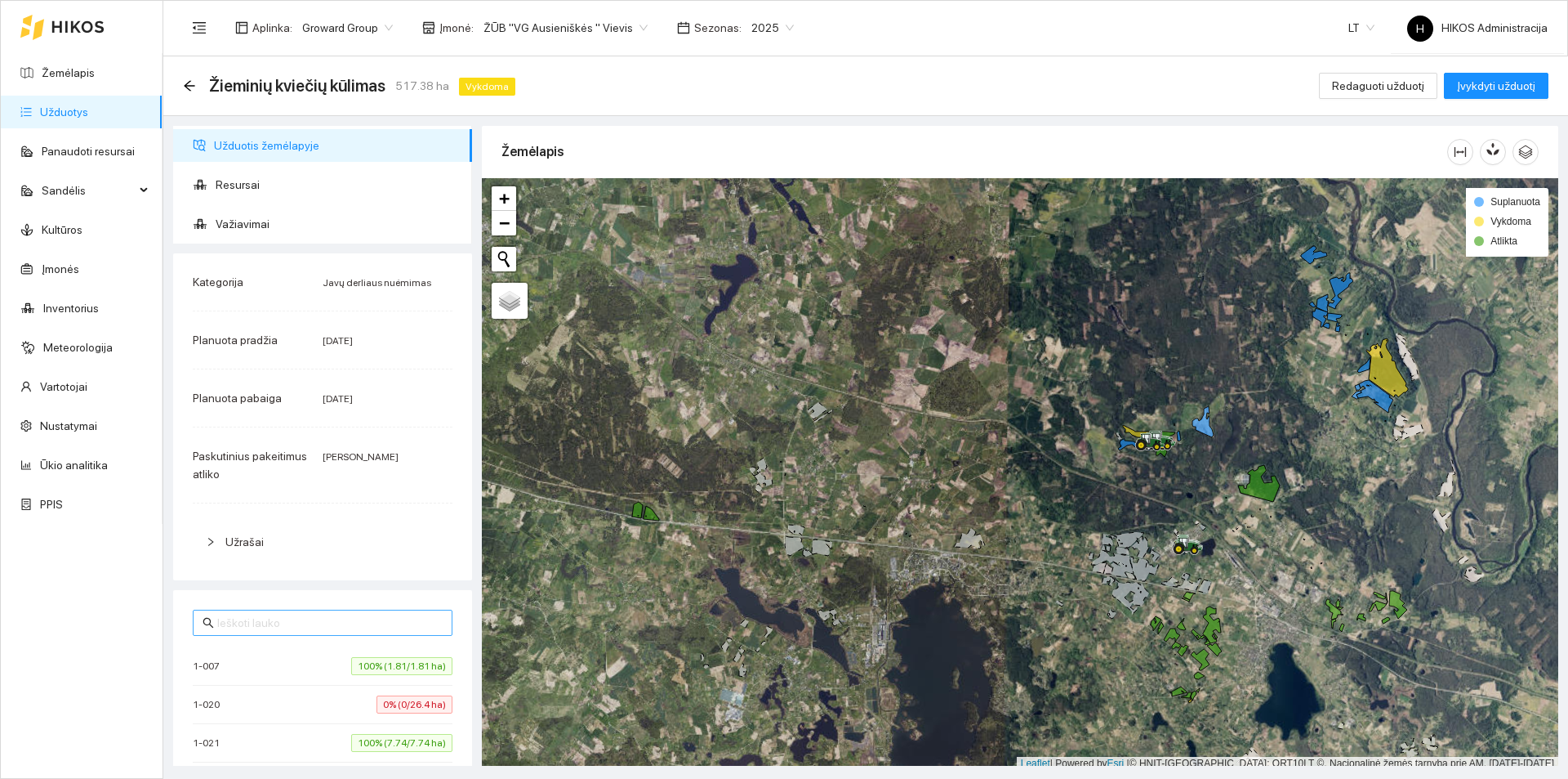
click at [317, 621] on input "text" at bounding box center [330, 622] width 225 height 18
type input "1-79"
click at [372, 663] on span "100% (4.03/4.03 ha)" at bounding box center [402, 665] width 102 height 18
